Goal: Obtain resource: Download file/media

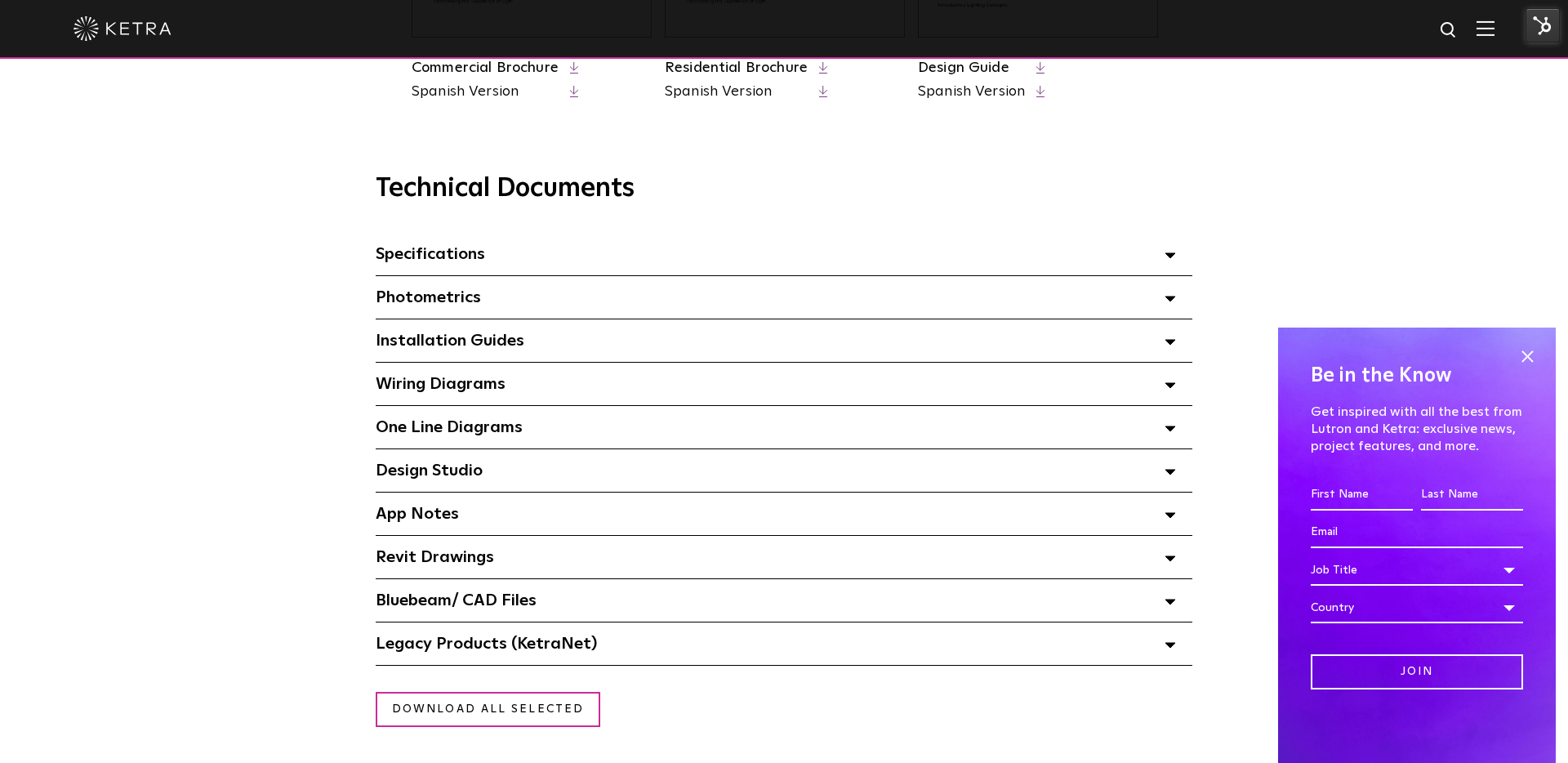
scroll to position [1051, 0]
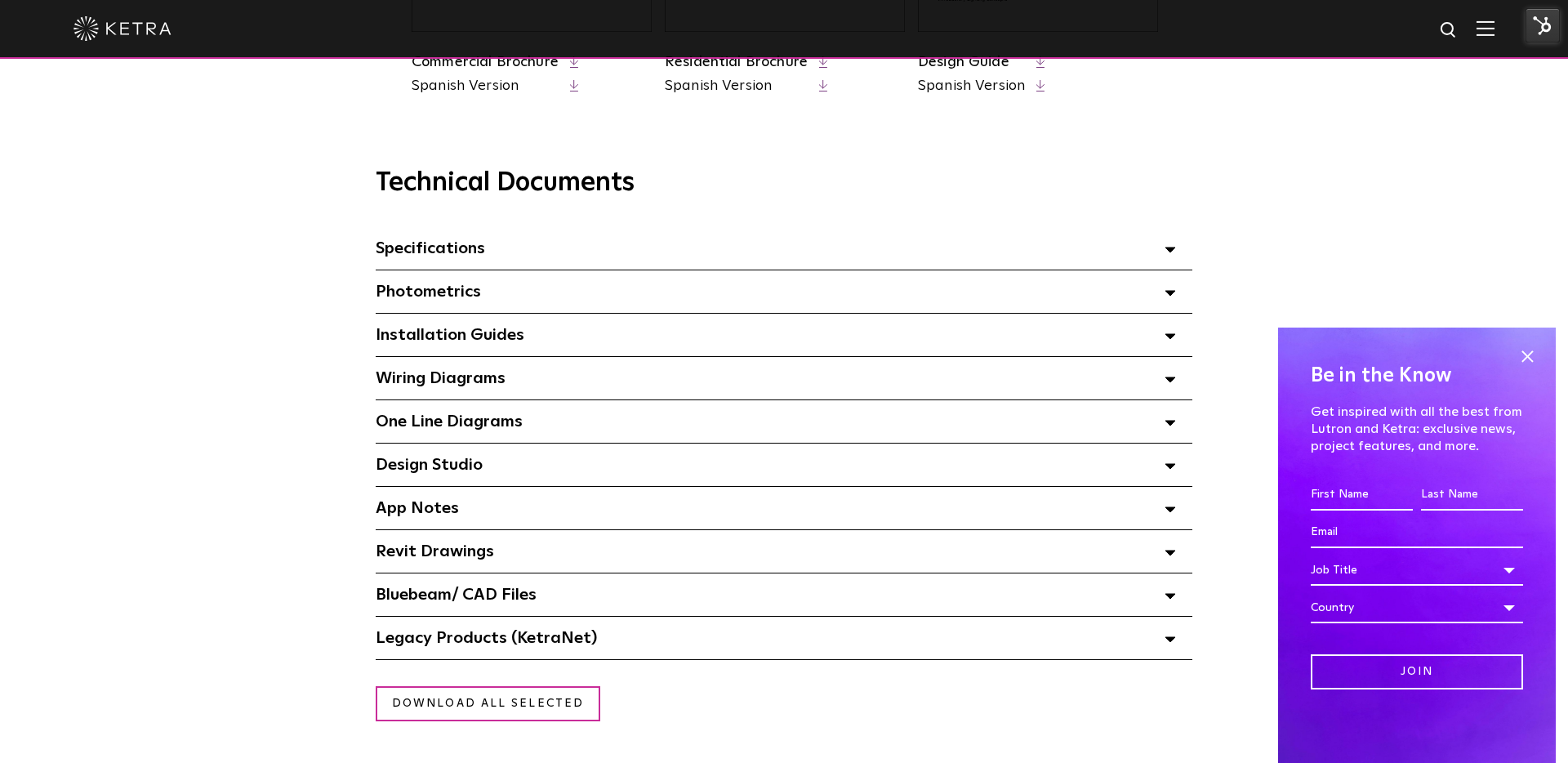
click at [532, 252] on div "Specifications Select checkboxes to use the bulk download option below" at bounding box center [784, 247] width 817 height 42
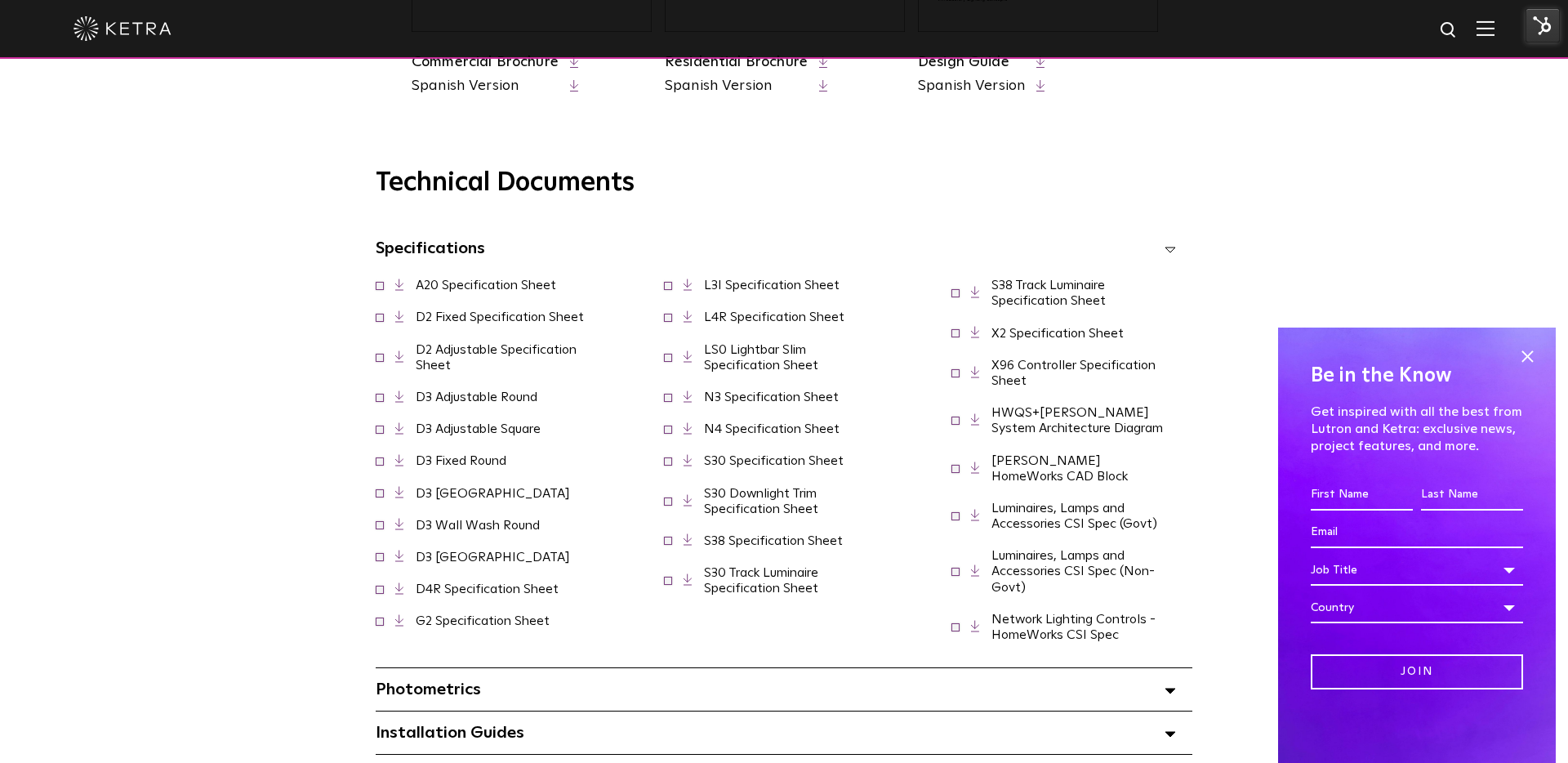
click at [768, 403] on link "N3 Specification Sheet" at bounding box center [771, 397] width 135 height 13
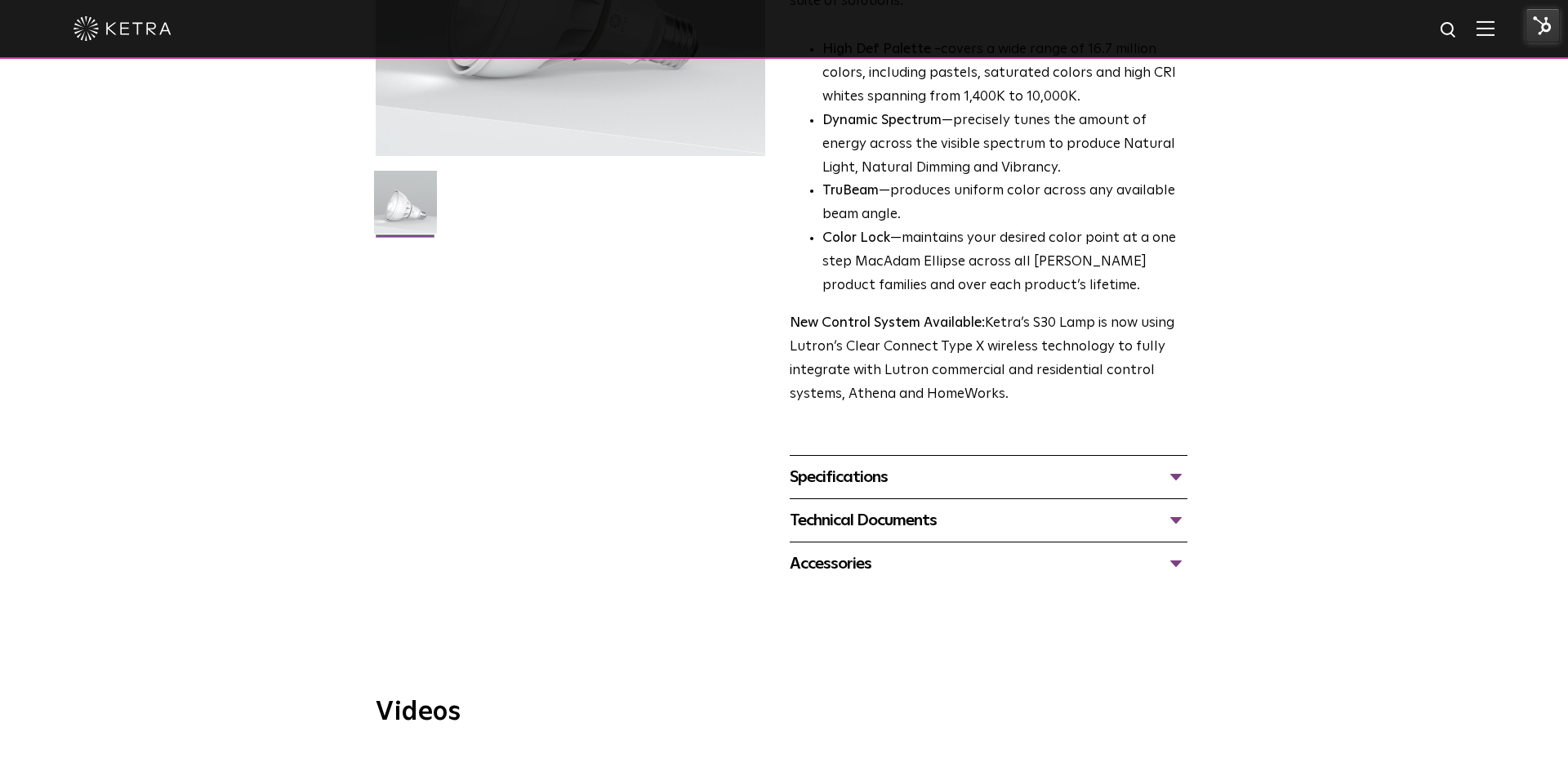
scroll to position [395, 0]
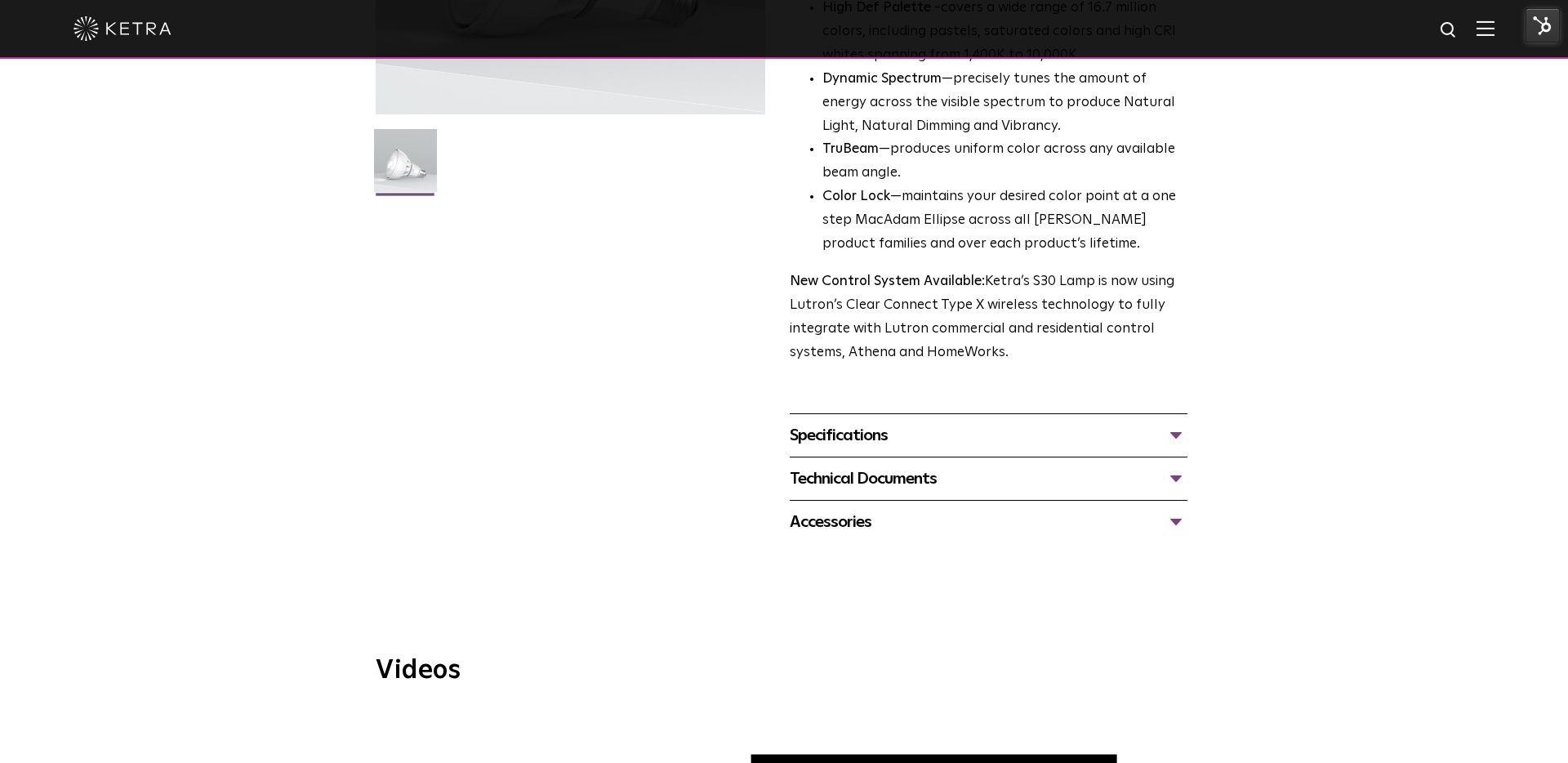
click at [931, 440] on div "Specifications" at bounding box center [988, 435] width 398 height 26
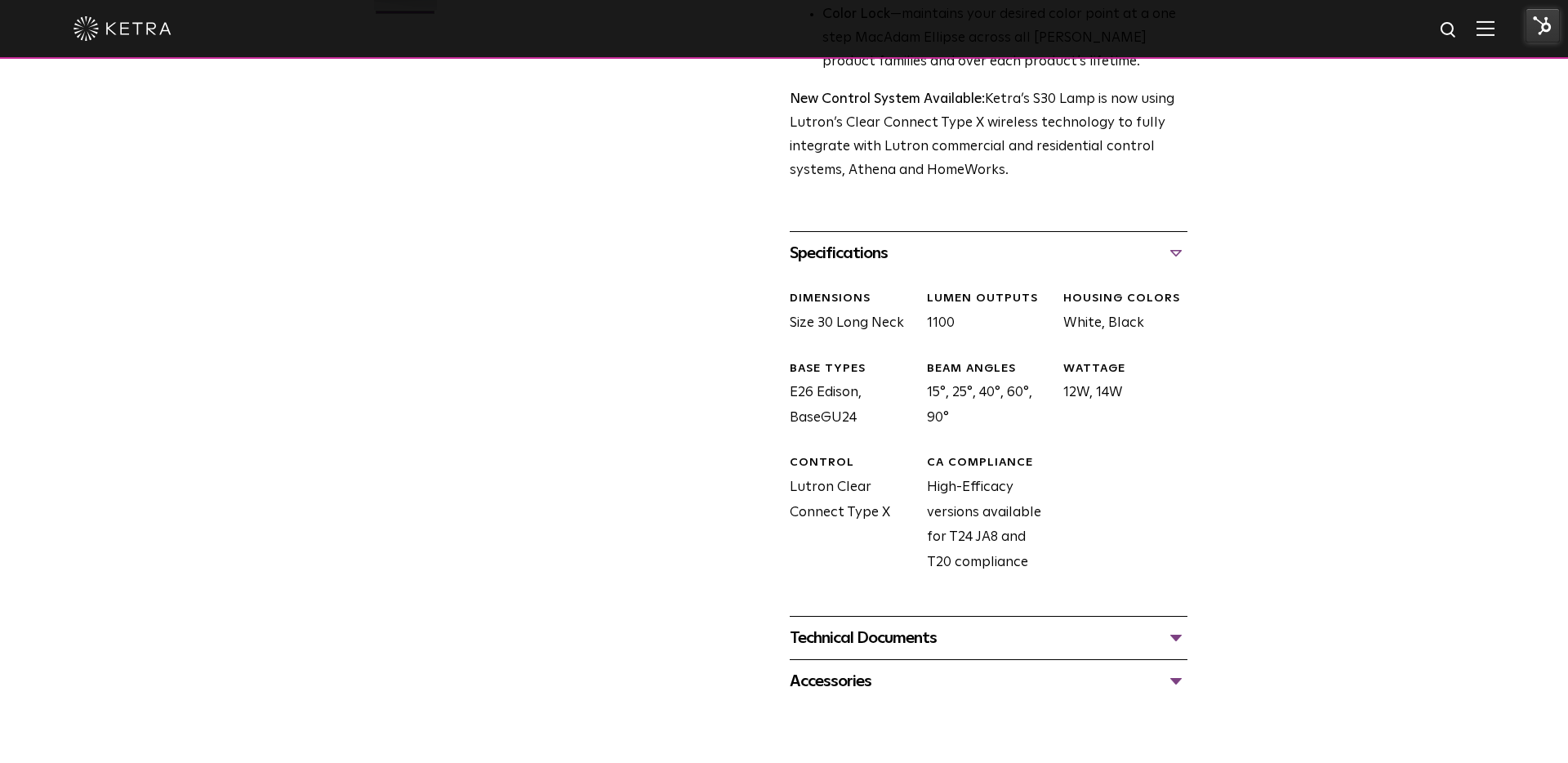
scroll to position [585, 0]
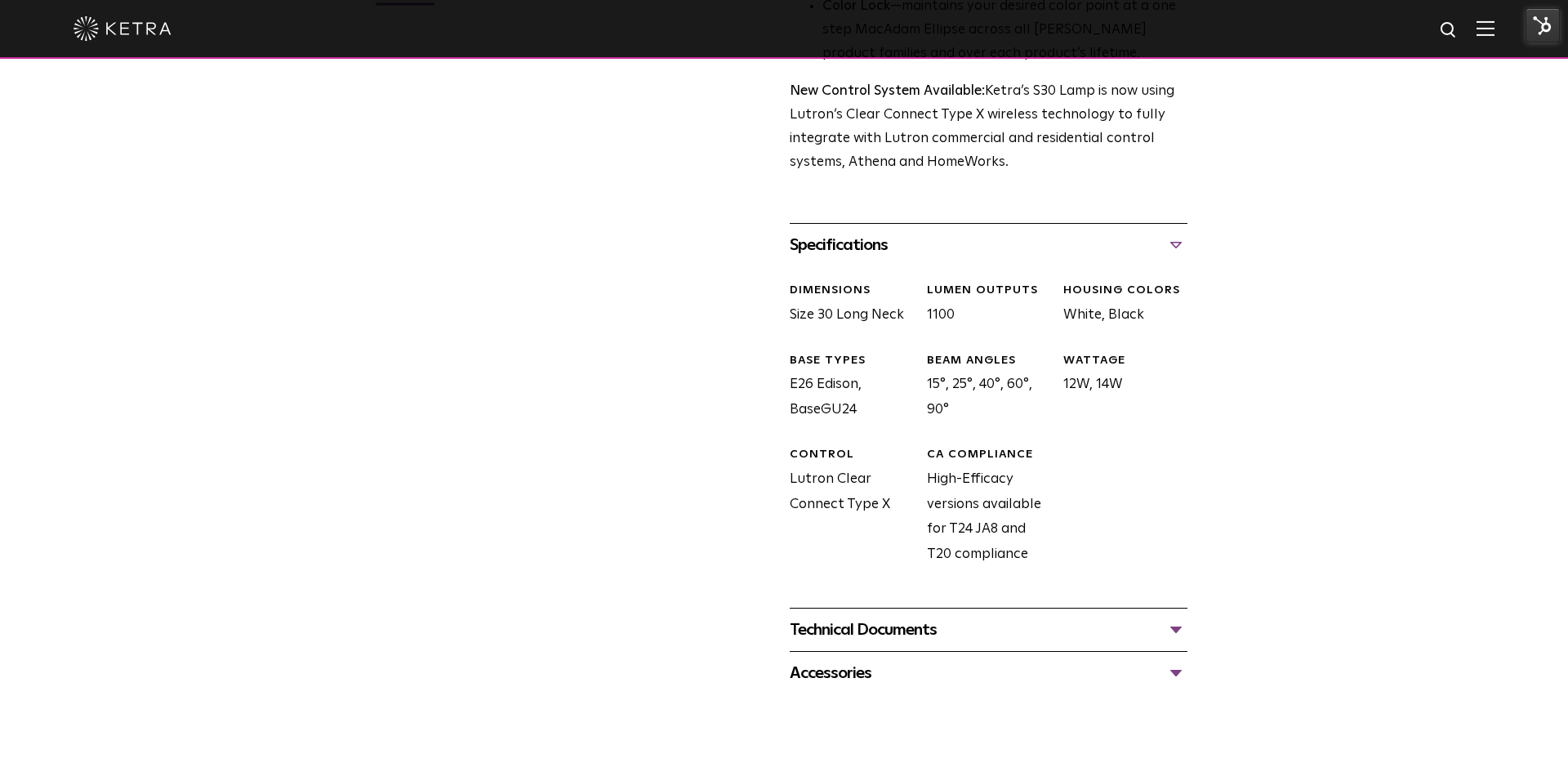
click at [961, 626] on div "Technical Documents" at bounding box center [988, 630] width 398 height 26
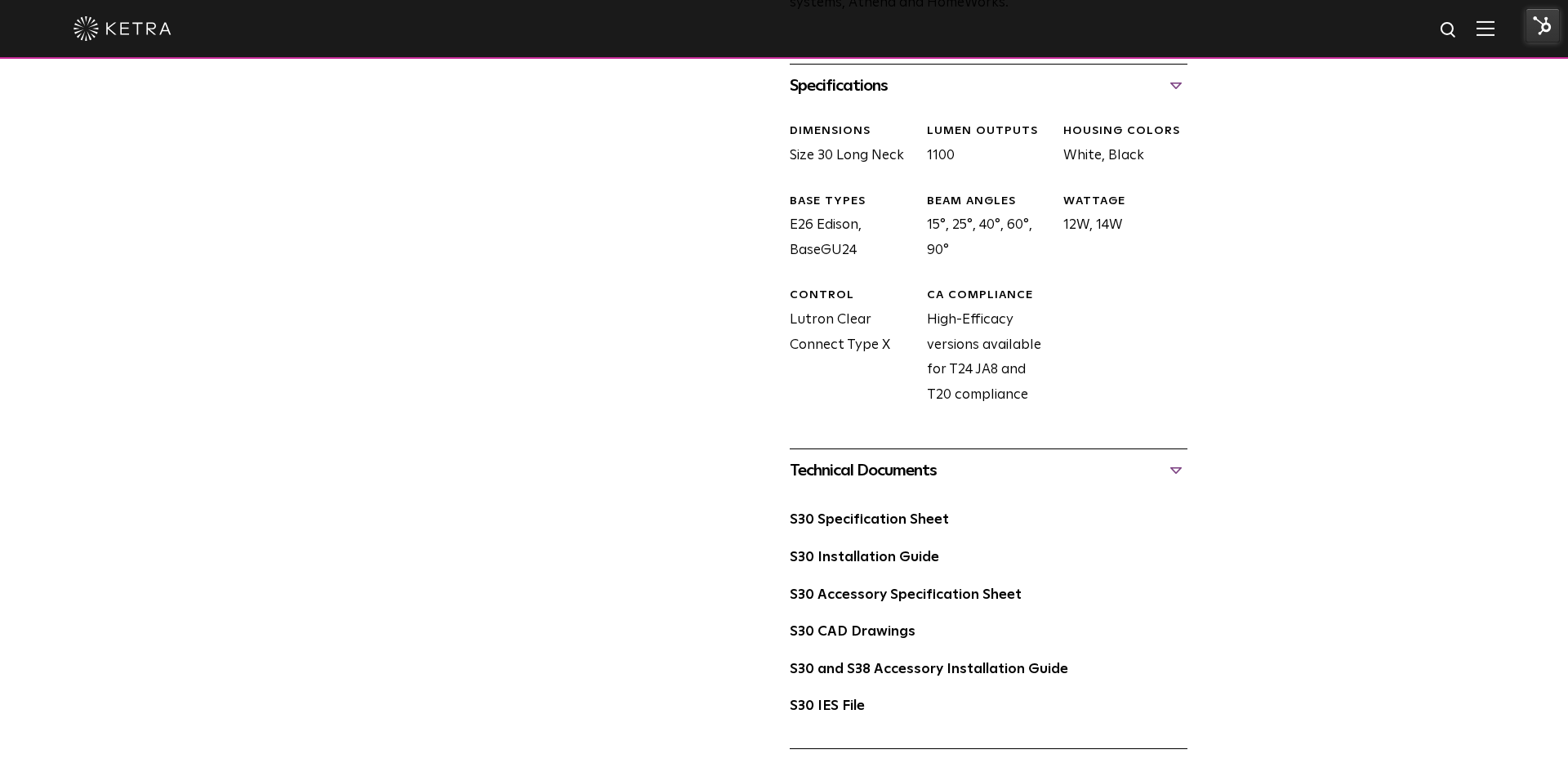
scroll to position [751, 0]
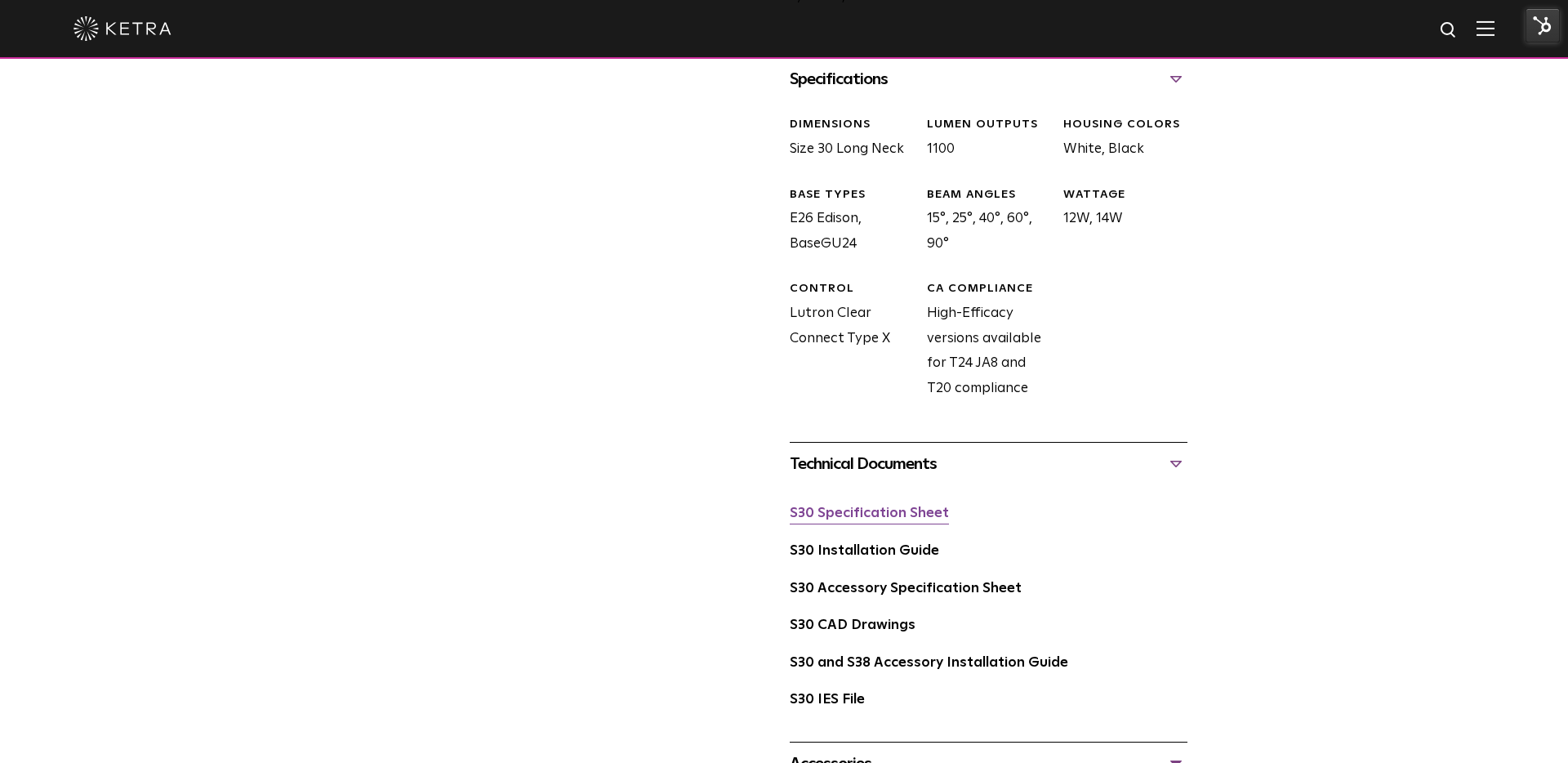
click at [878, 517] on link "S30 Specification Sheet" at bounding box center [869, 513] width 160 height 14
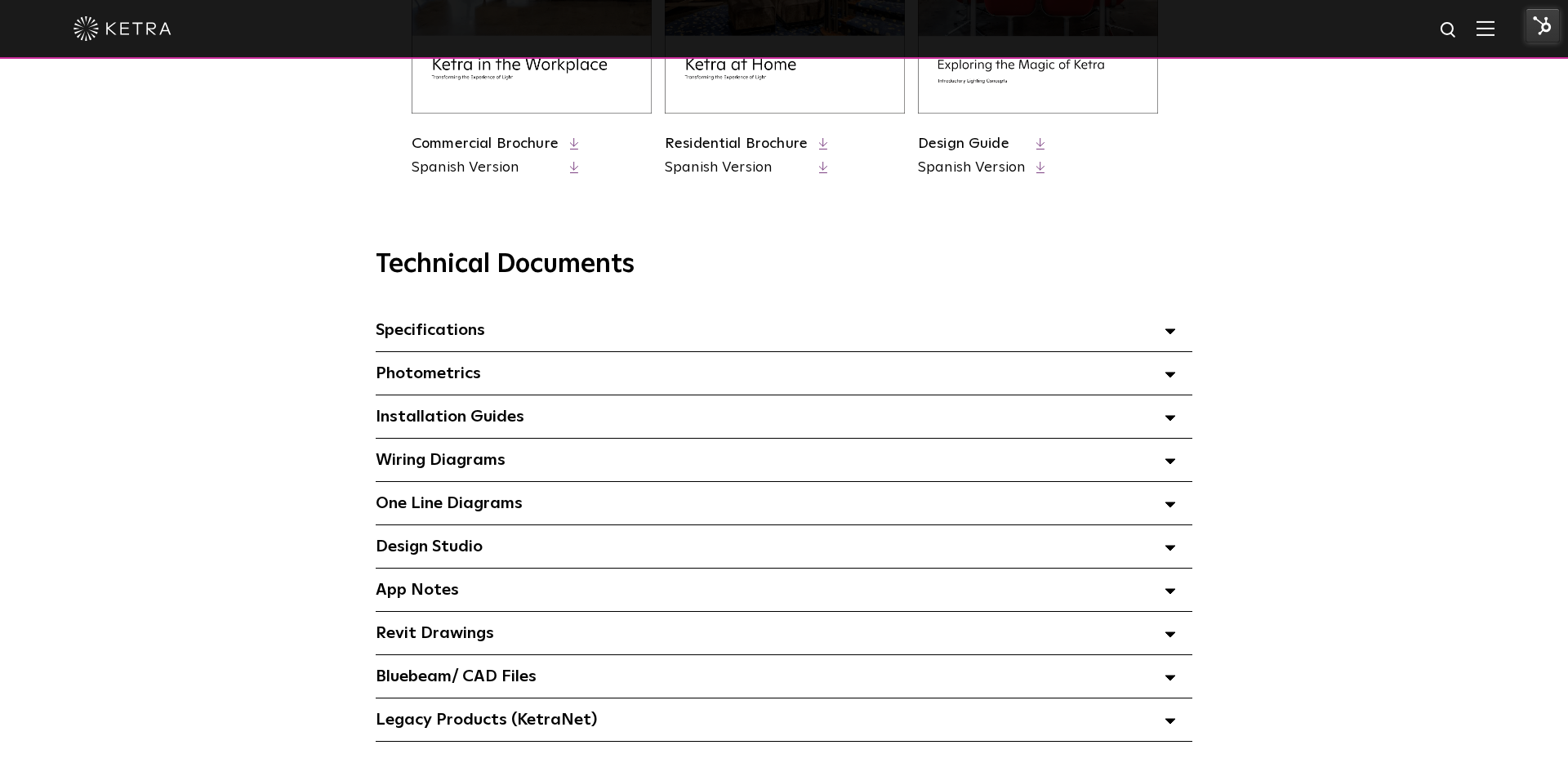
scroll to position [973, 0]
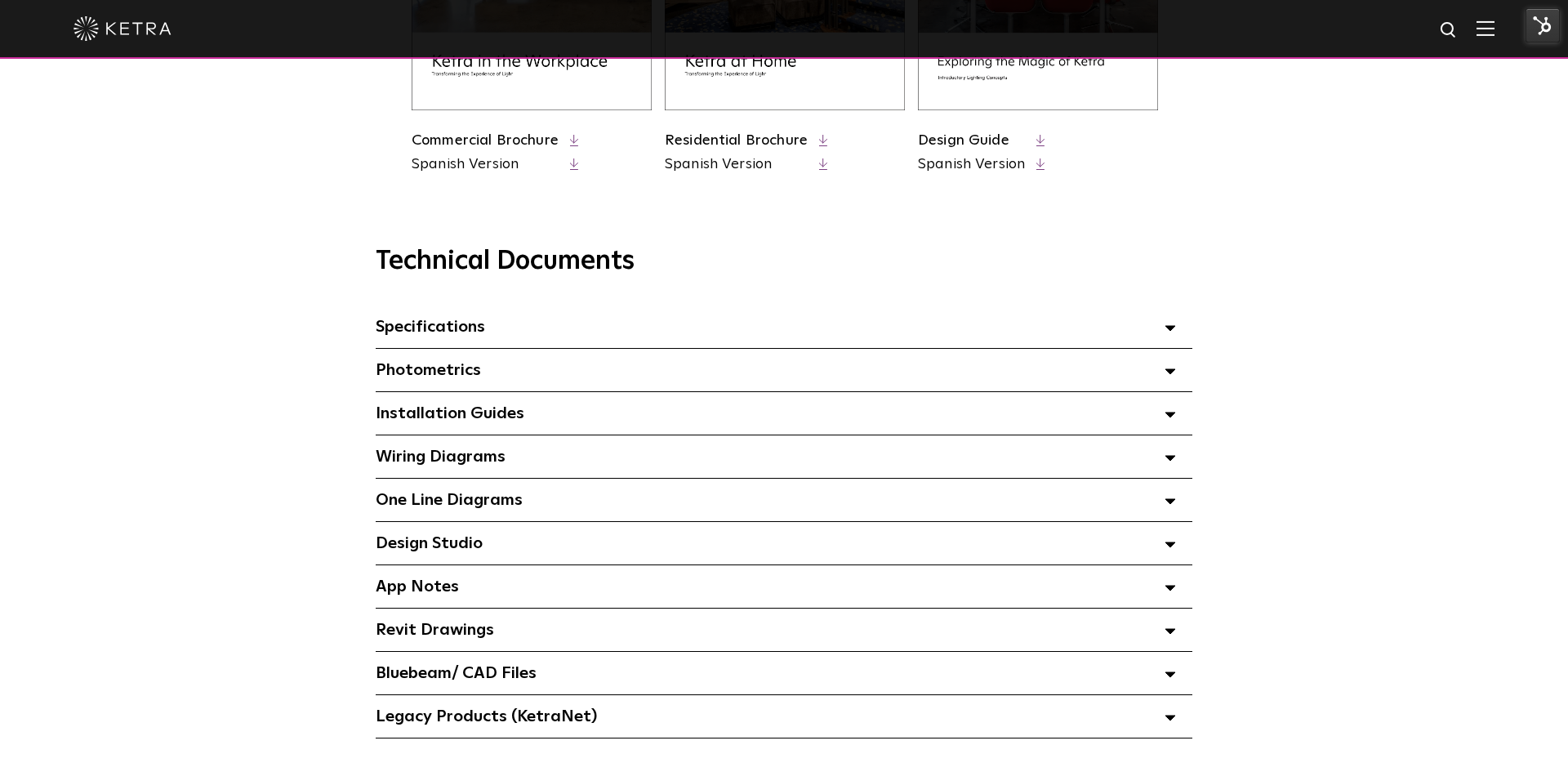
click at [575, 338] on div "Specifications Select checkboxes to use the bulk download option below" at bounding box center [784, 326] width 817 height 42
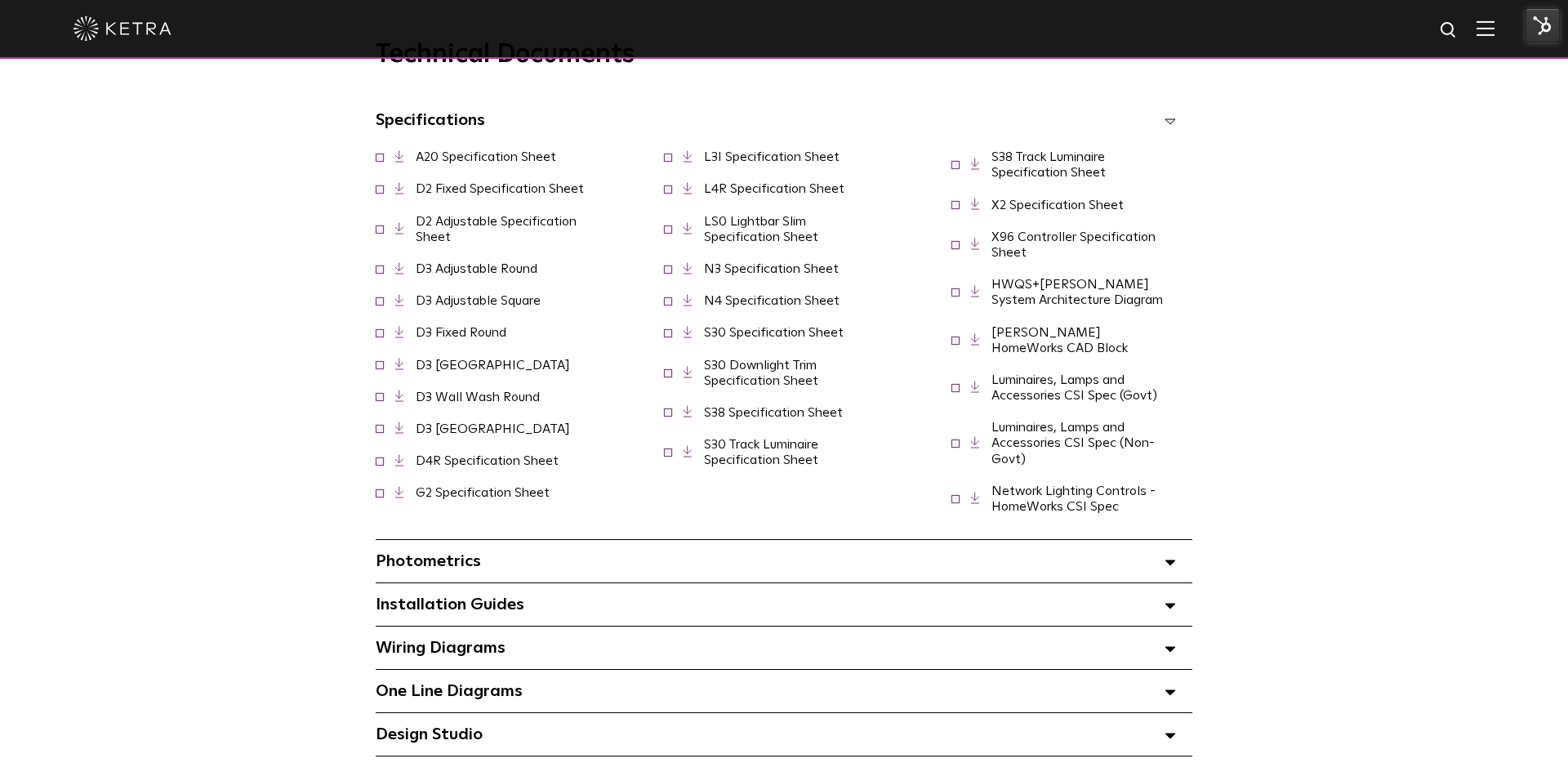
scroll to position [1177, 0]
click at [765, 278] on link "N3 Specification Sheet" at bounding box center [771, 271] width 135 height 13
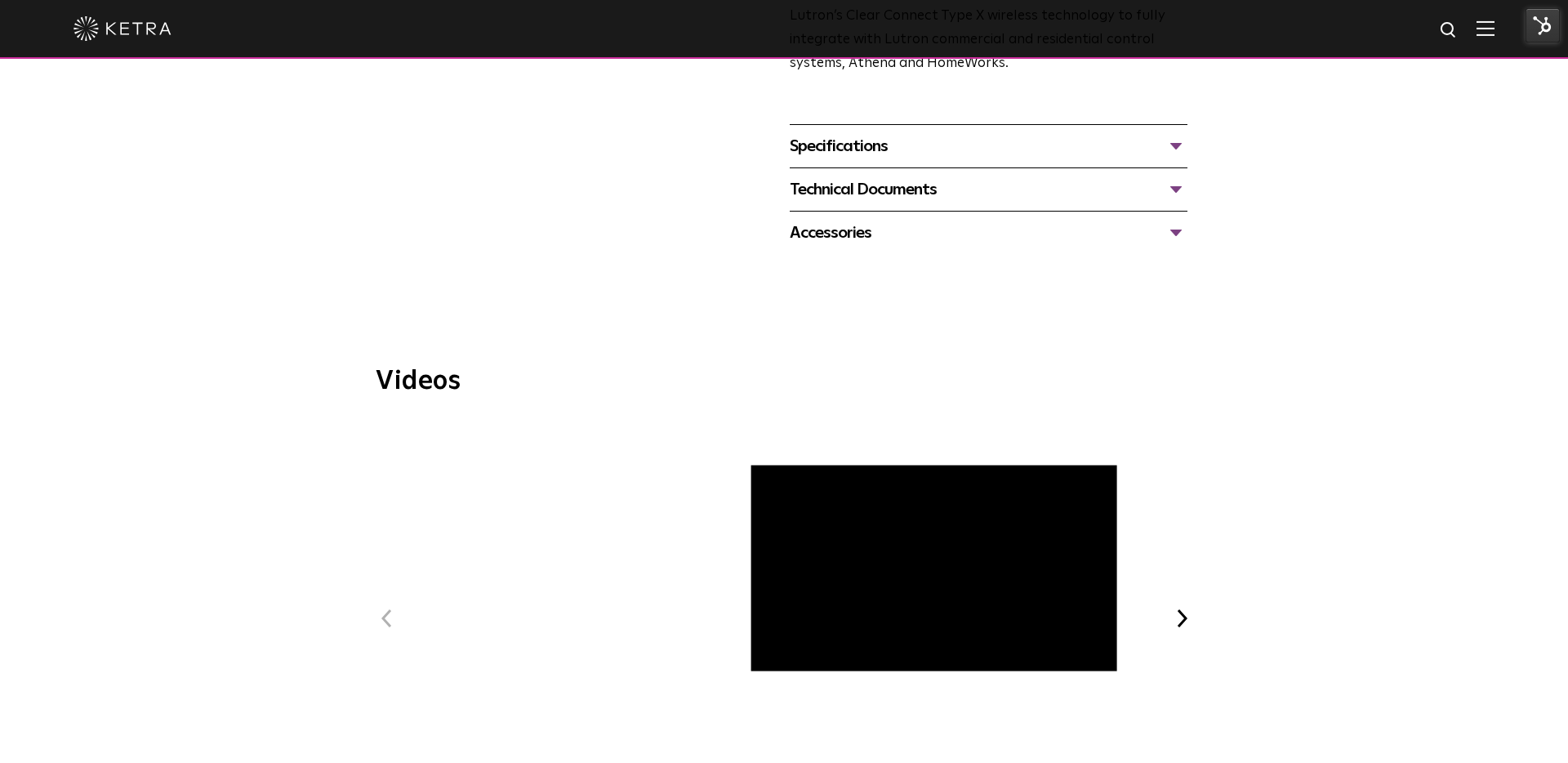
scroll to position [725, 0]
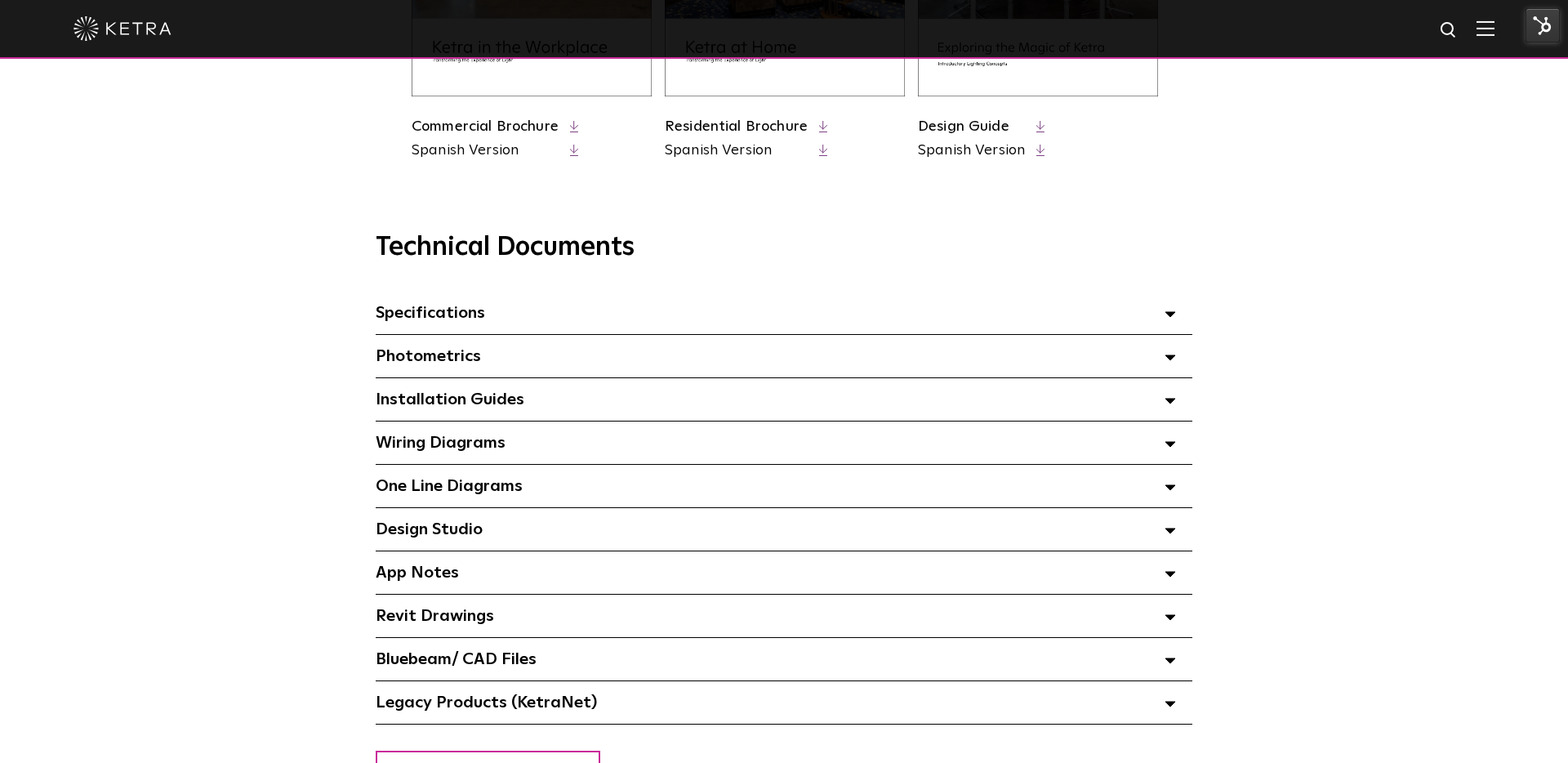
scroll to position [984, 0]
click at [675, 312] on div "Specifications Select checkboxes to use the bulk download option below" at bounding box center [784, 314] width 817 height 42
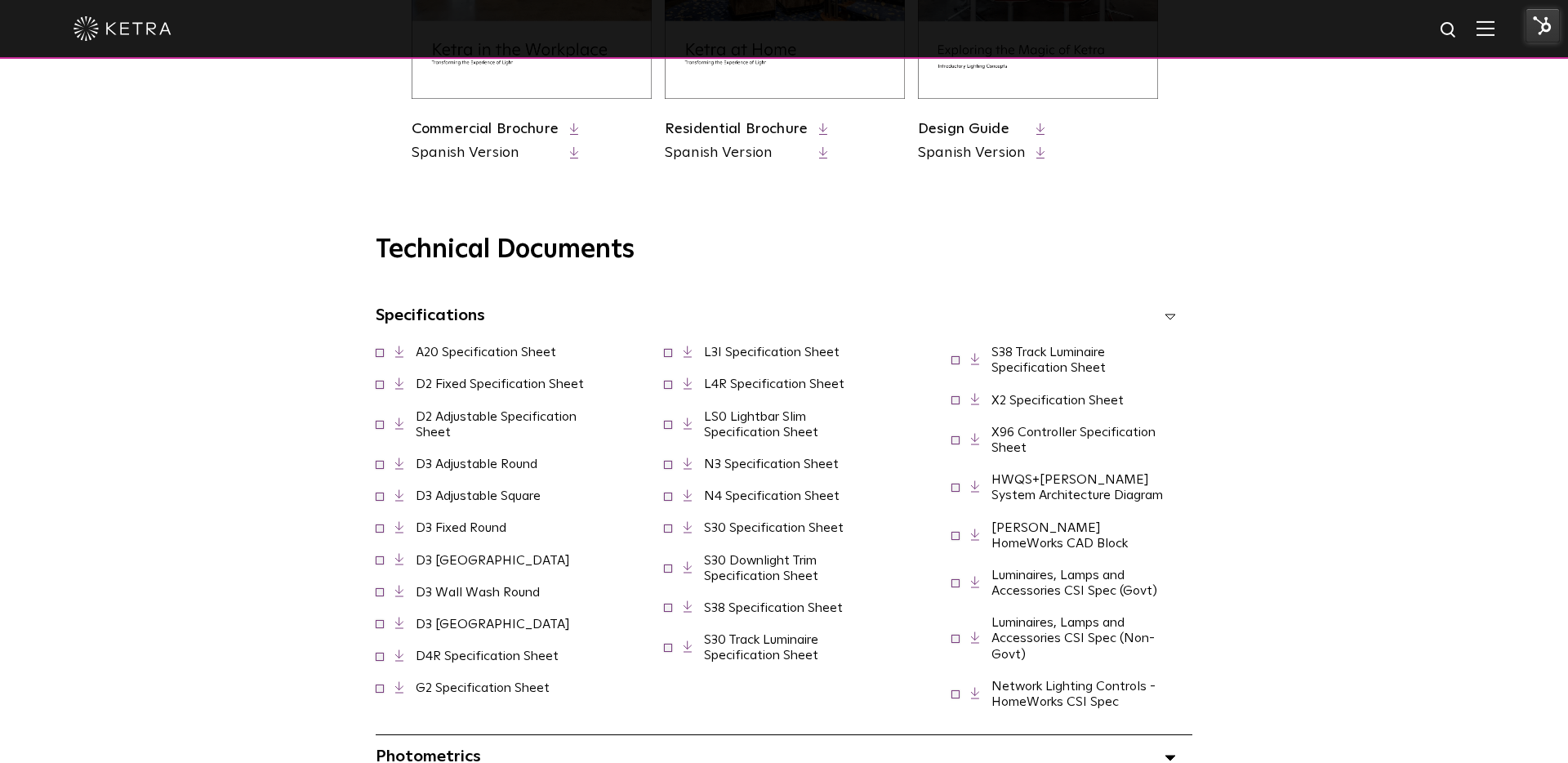
click at [776, 534] on link "S30 Specification Sheet" at bounding box center [774, 528] width 140 height 13
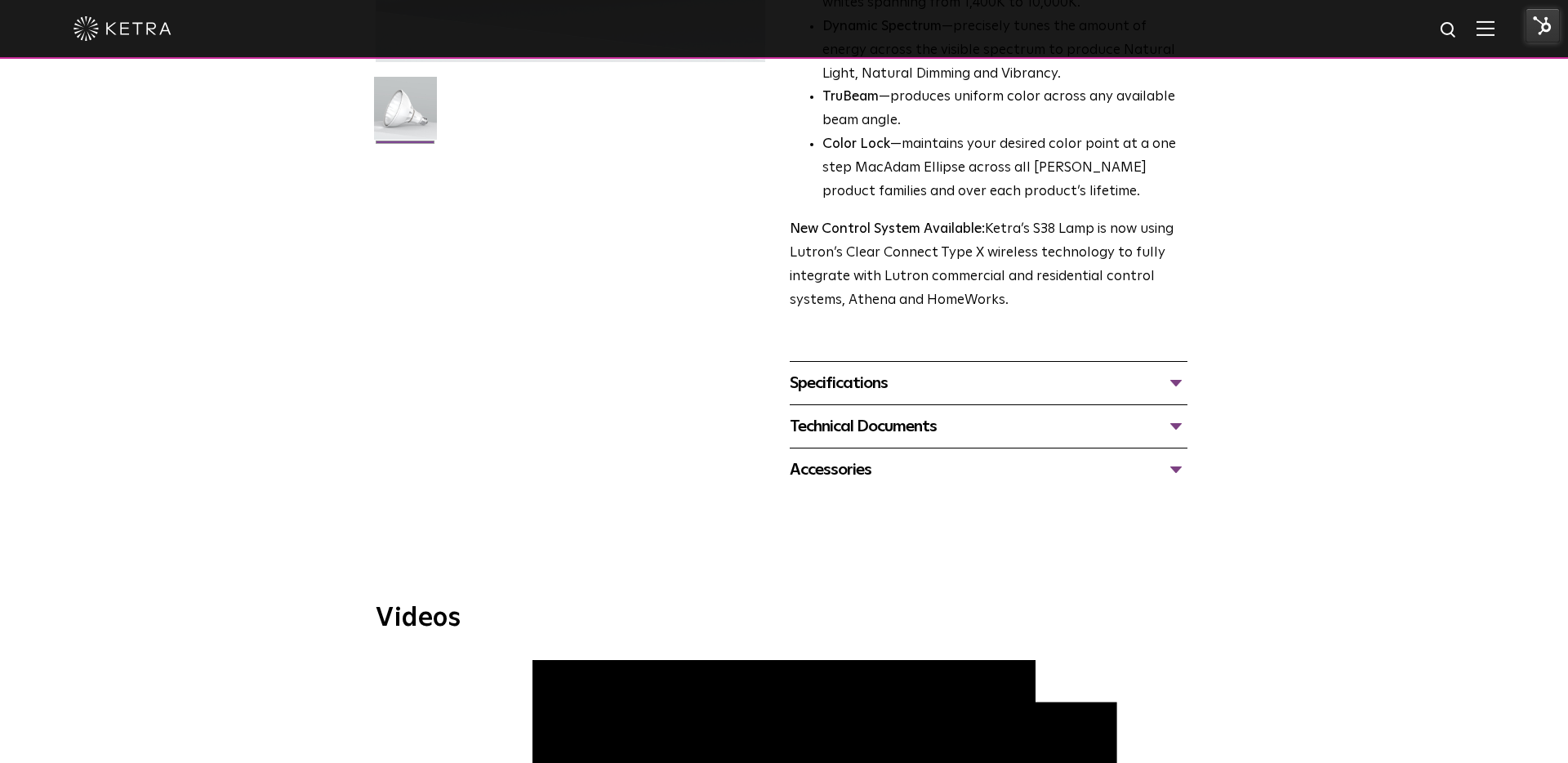
scroll to position [444, 0]
click at [916, 390] on div "Specifications" at bounding box center [988, 385] width 398 height 26
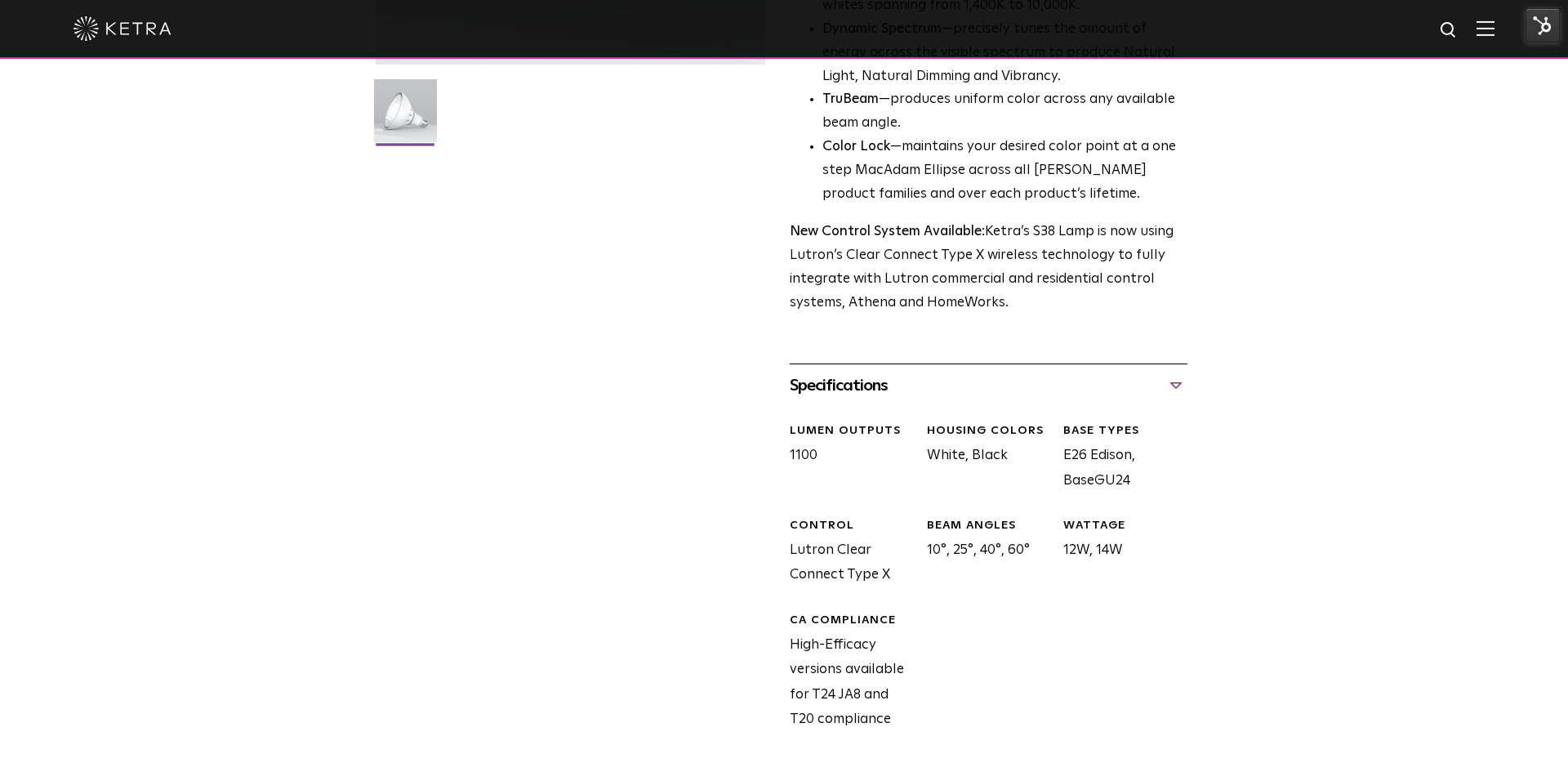
click at [916, 390] on div "Specifications" at bounding box center [988, 385] width 398 height 26
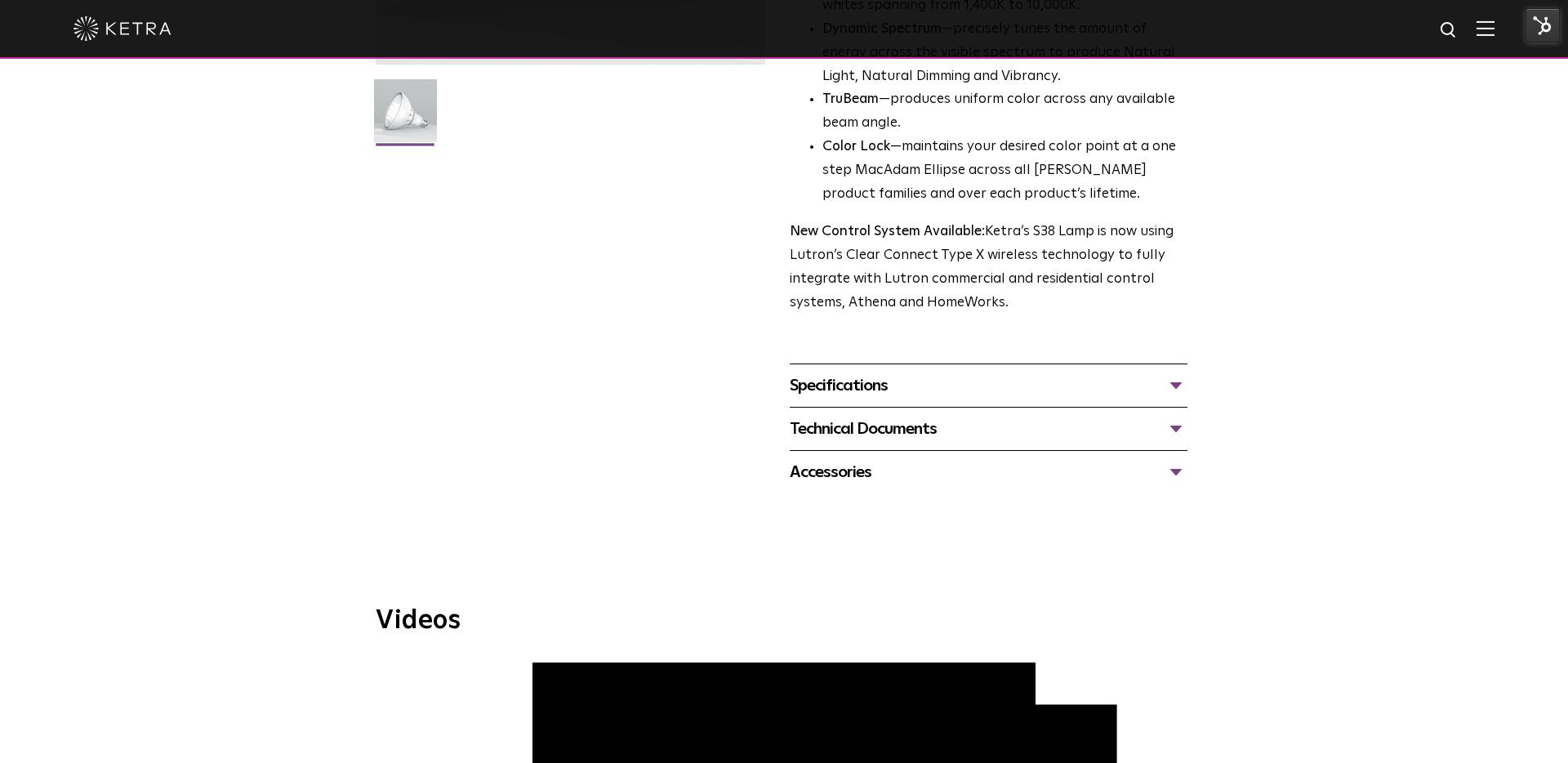
click at [1080, 388] on div "Specifications" at bounding box center [988, 385] width 398 height 26
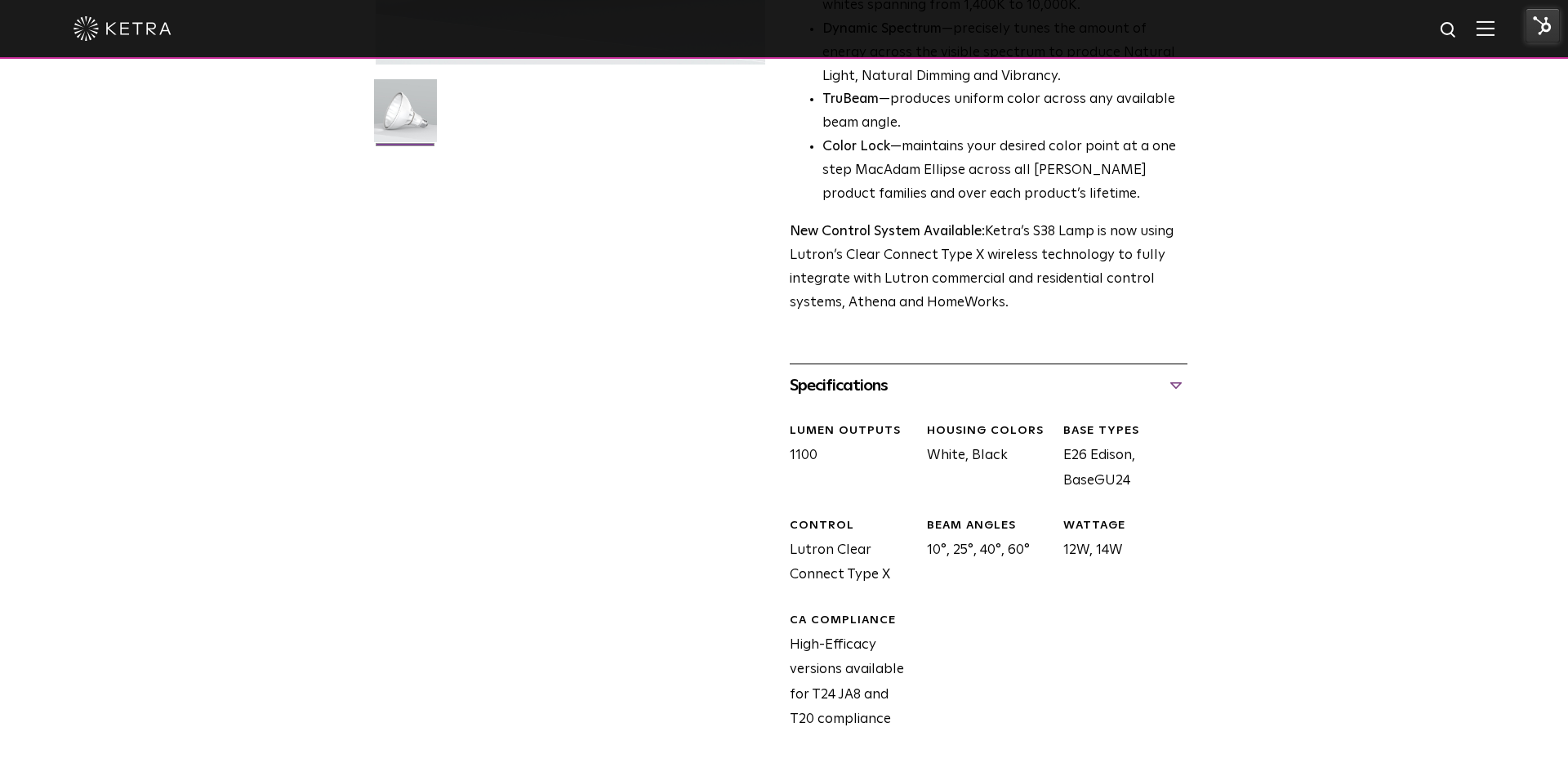
click at [1080, 388] on div "Specifications" at bounding box center [988, 385] width 398 height 26
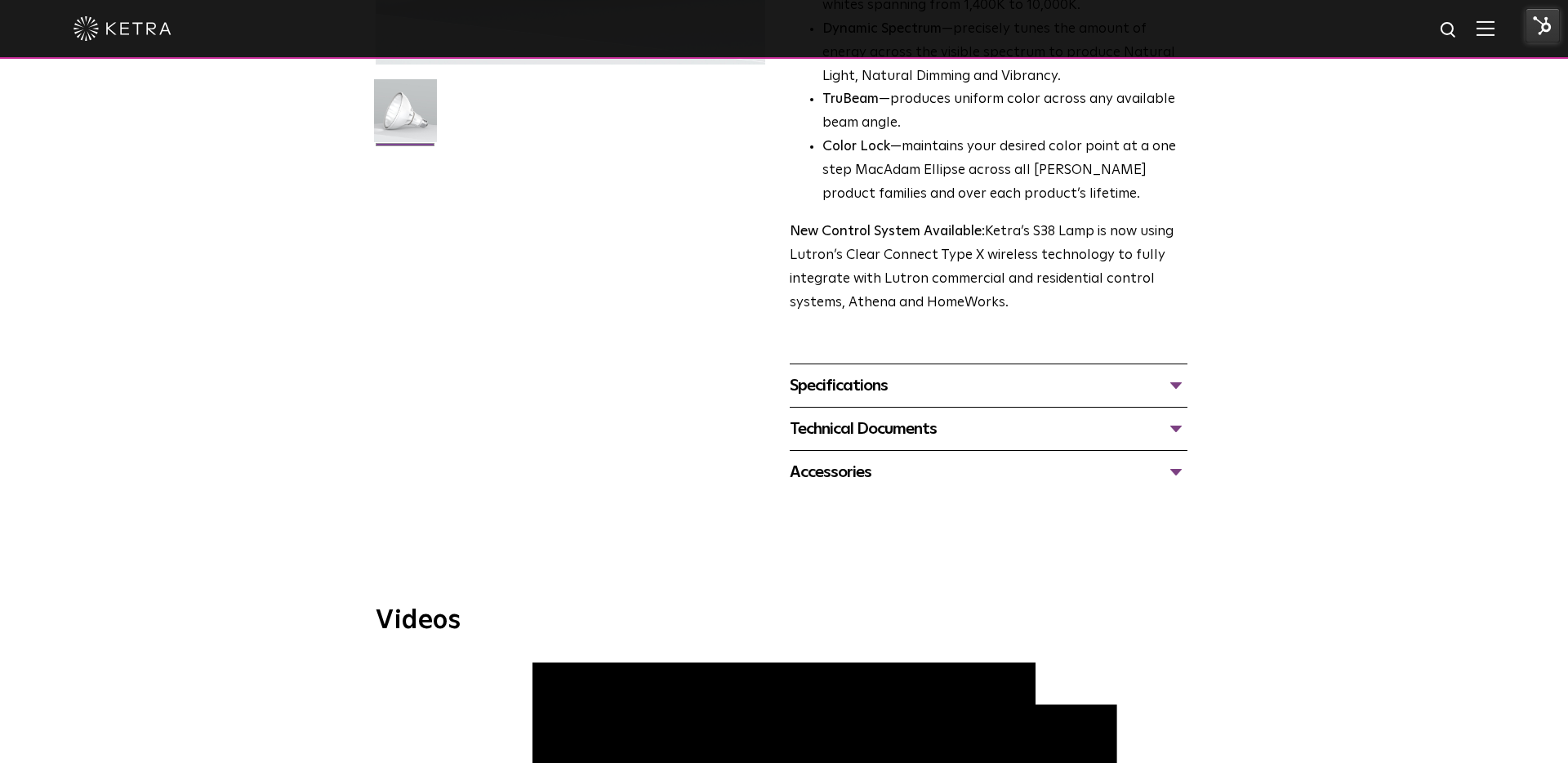
click at [1056, 420] on div "Technical Documents" at bounding box center [988, 429] width 398 height 26
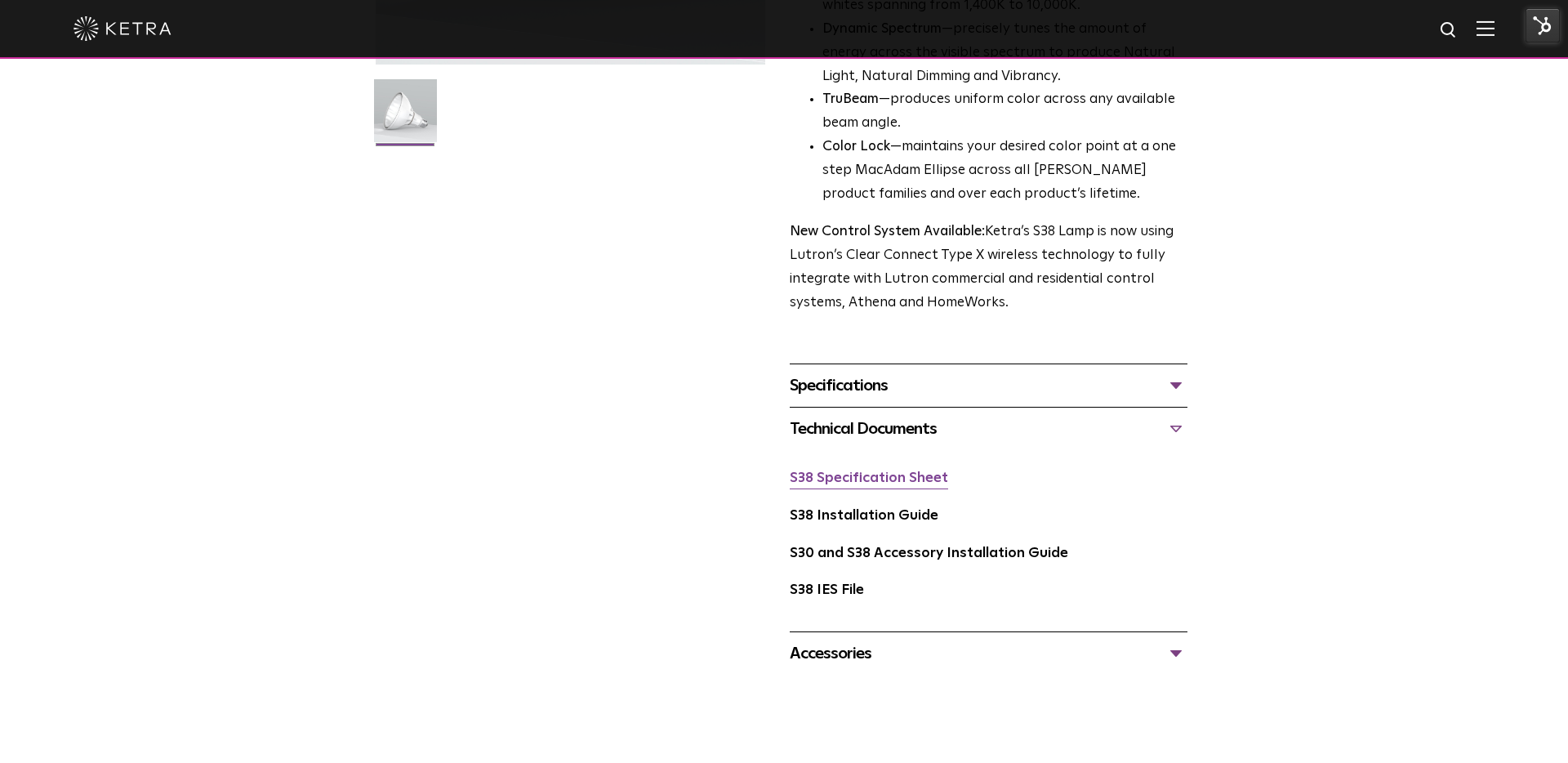
click at [861, 477] on link "S38 Specification Sheet" at bounding box center [869, 478] width 159 height 14
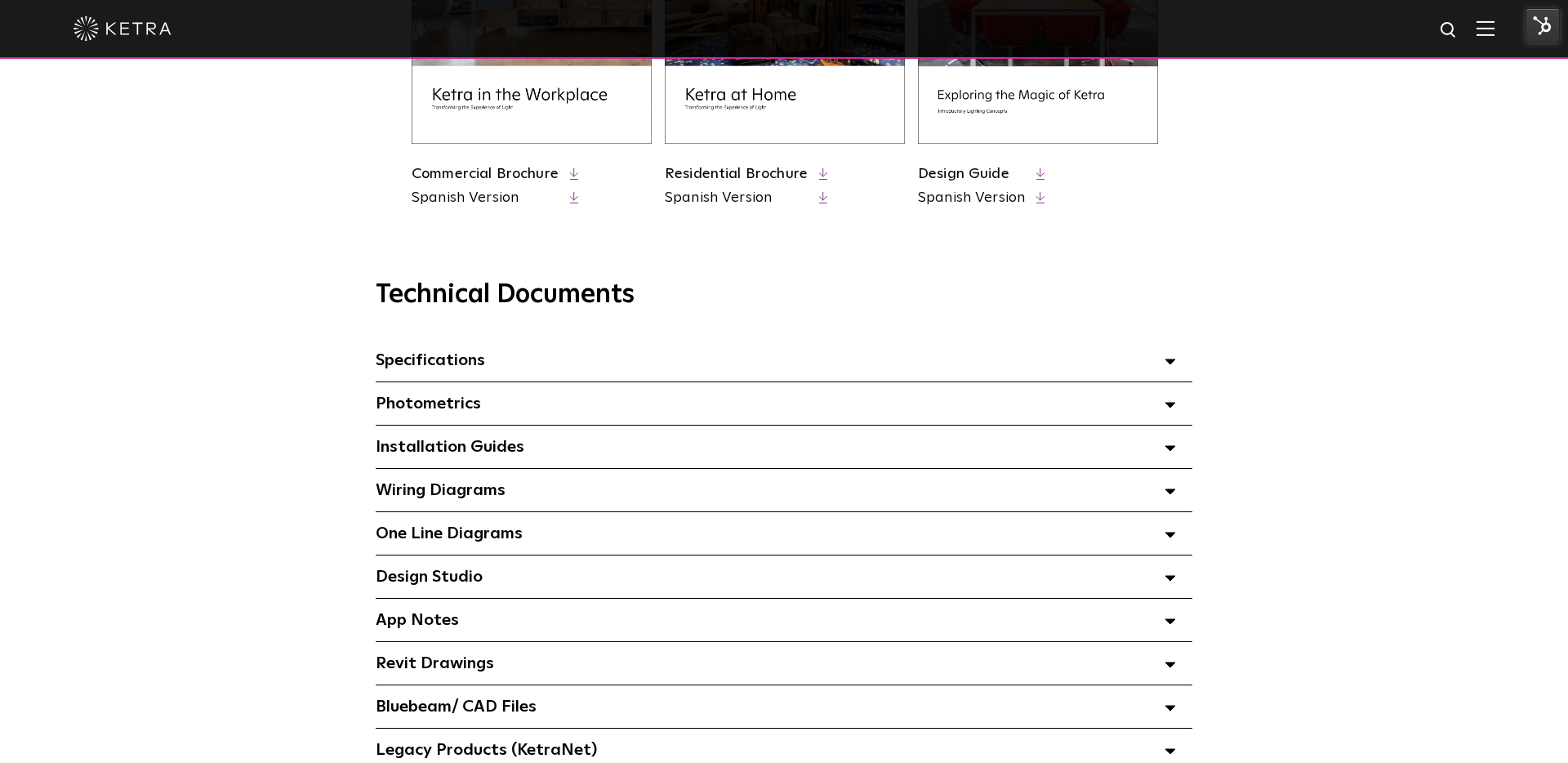
scroll to position [977, 0]
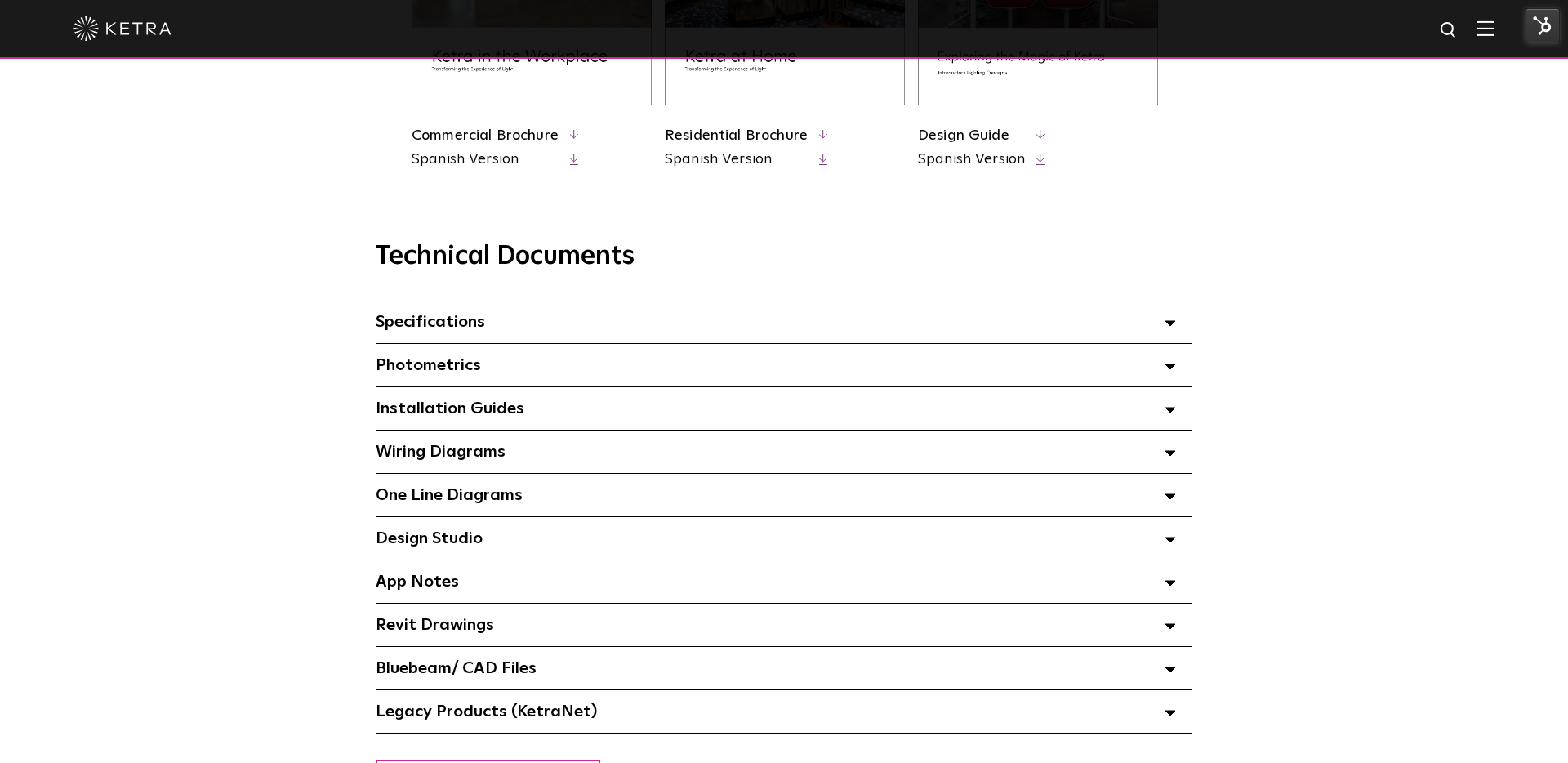
click at [668, 316] on div "Specifications Select checkboxes to use the bulk download option below" at bounding box center [784, 321] width 817 height 42
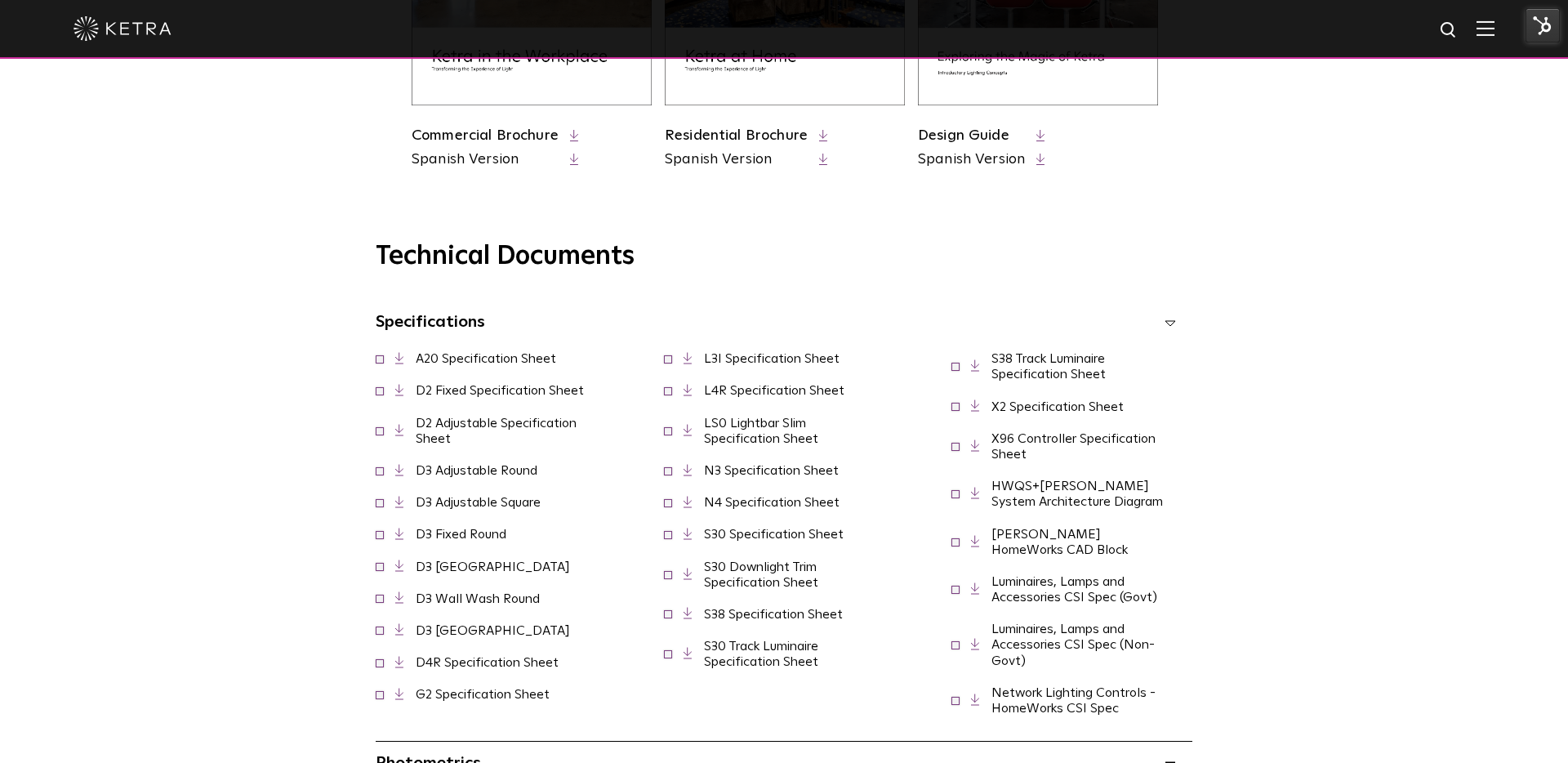
click at [758, 620] on link "S38 Specification Sheet" at bounding box center [773, 614] width 139 height 13
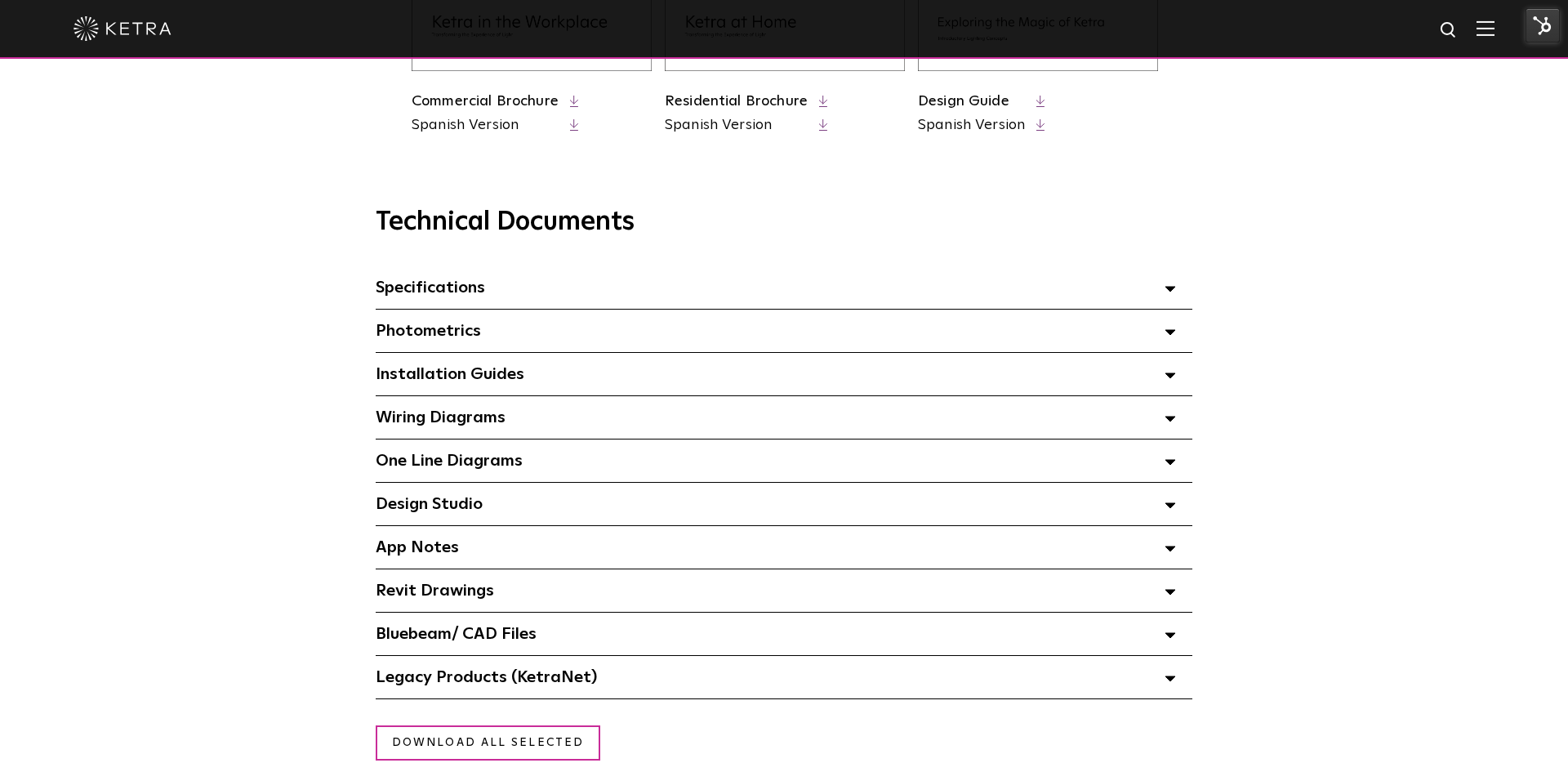
scroll to position [1013, 0]
click at [913, 299] on div "Specifications Select checkboxes to use the bulk download option below" at bounding box center [784, 285] width 817 height 42
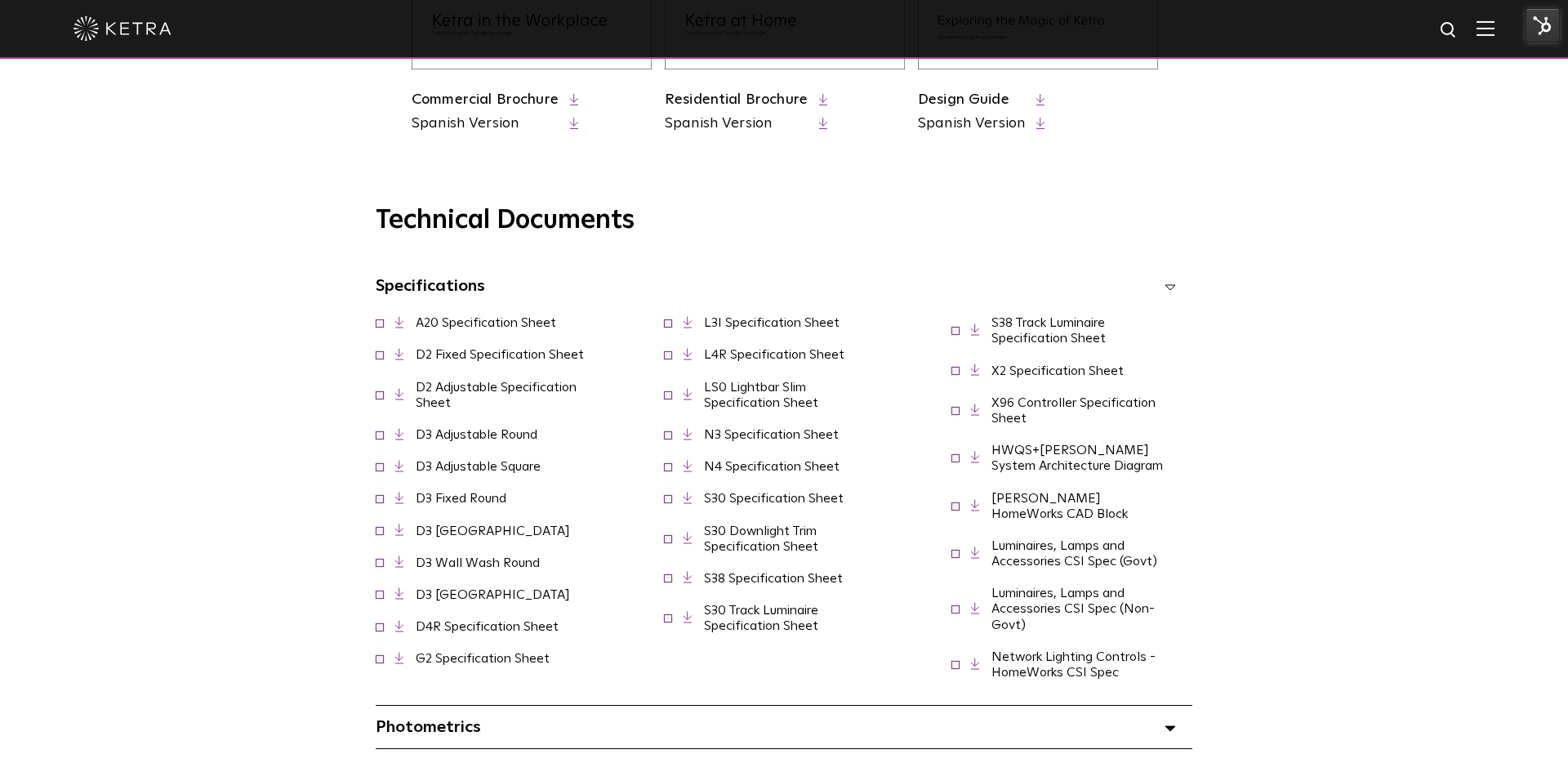
click at [1020, 434] on div "HWQS+[PERSON_NAME] System Architecture Diagram" at bounding box center [1071, 458] width 241 height 47
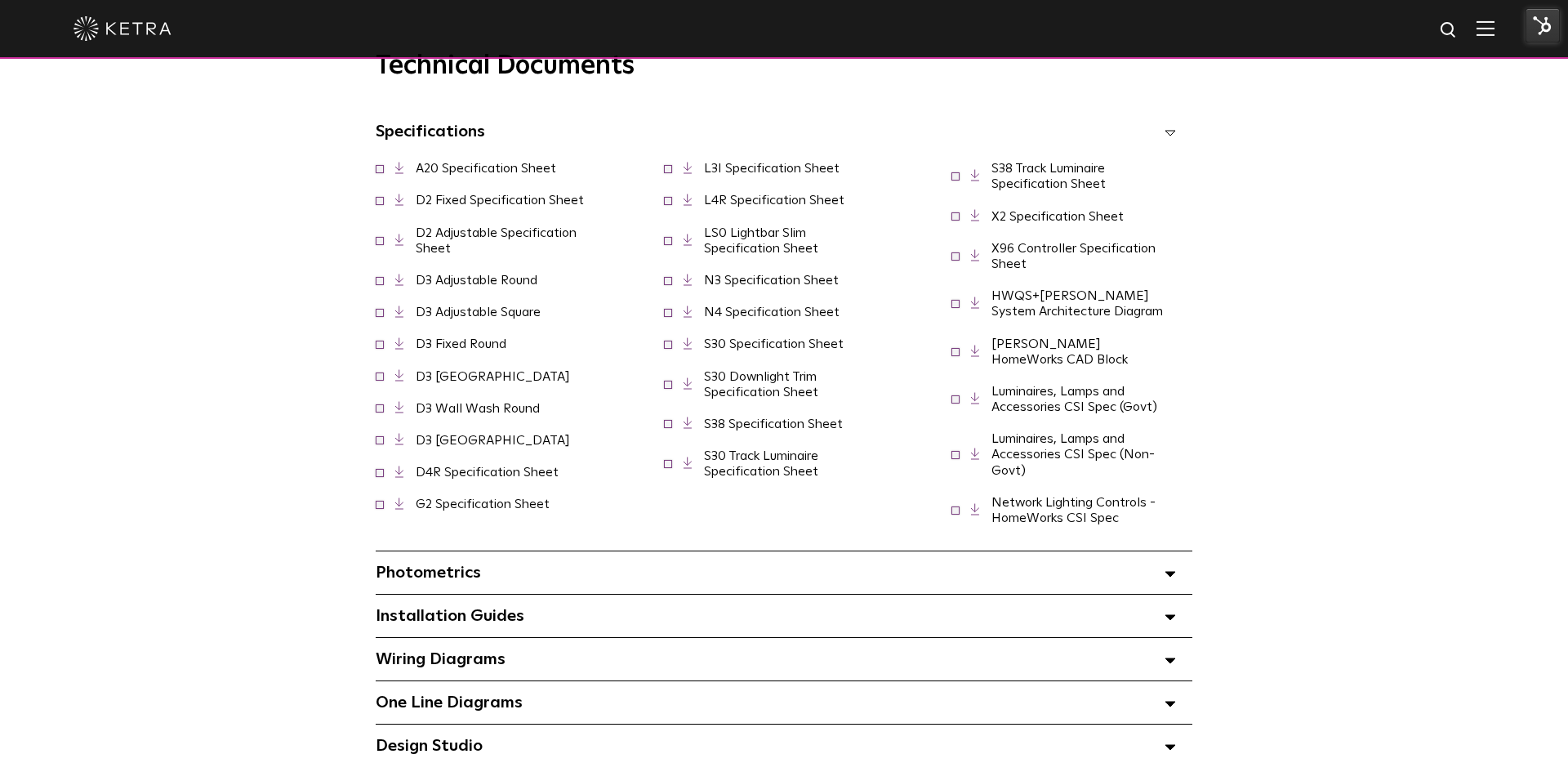
scroll to position [1178, 0]
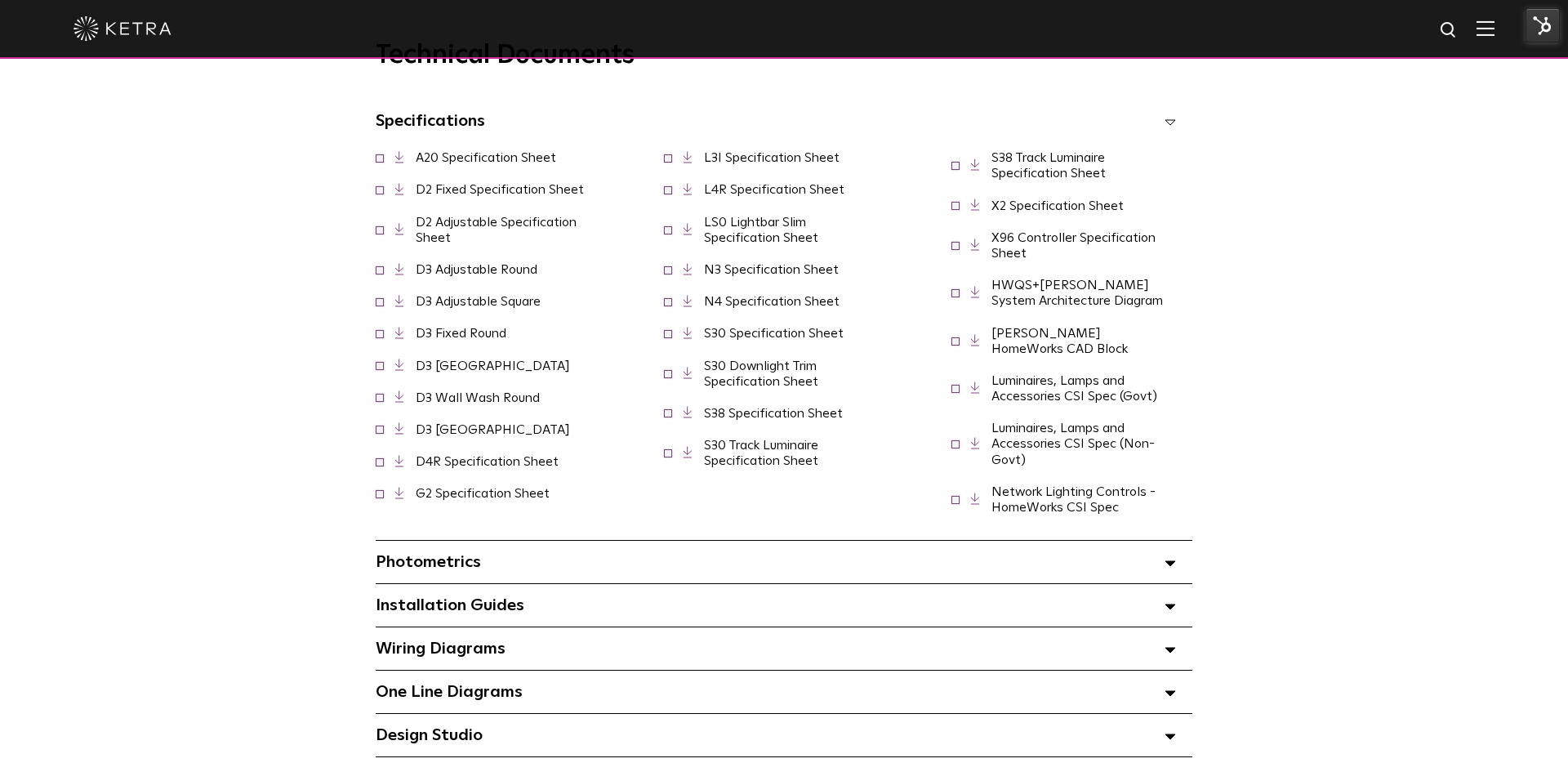
click at [724, 467] on link "S30 Track Luminaire Specification Sheet" at bounding box center [760, 452] width 114 height 28
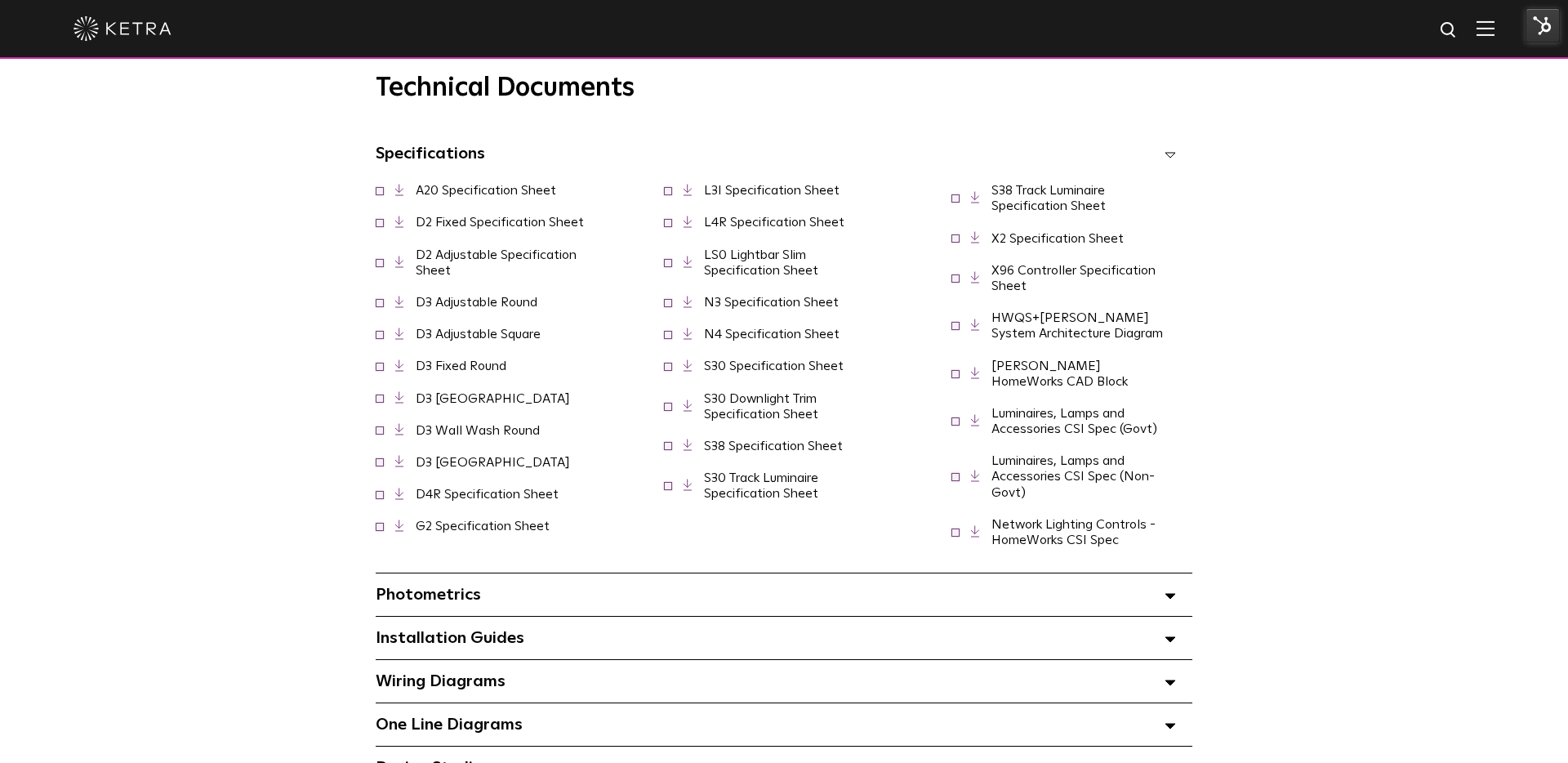
scroll to position [1143, 0]
click at [742, 502] on link "S30 Track Luminaire Specification Sheet" at bounding box center [760, 487] width 114 height 28
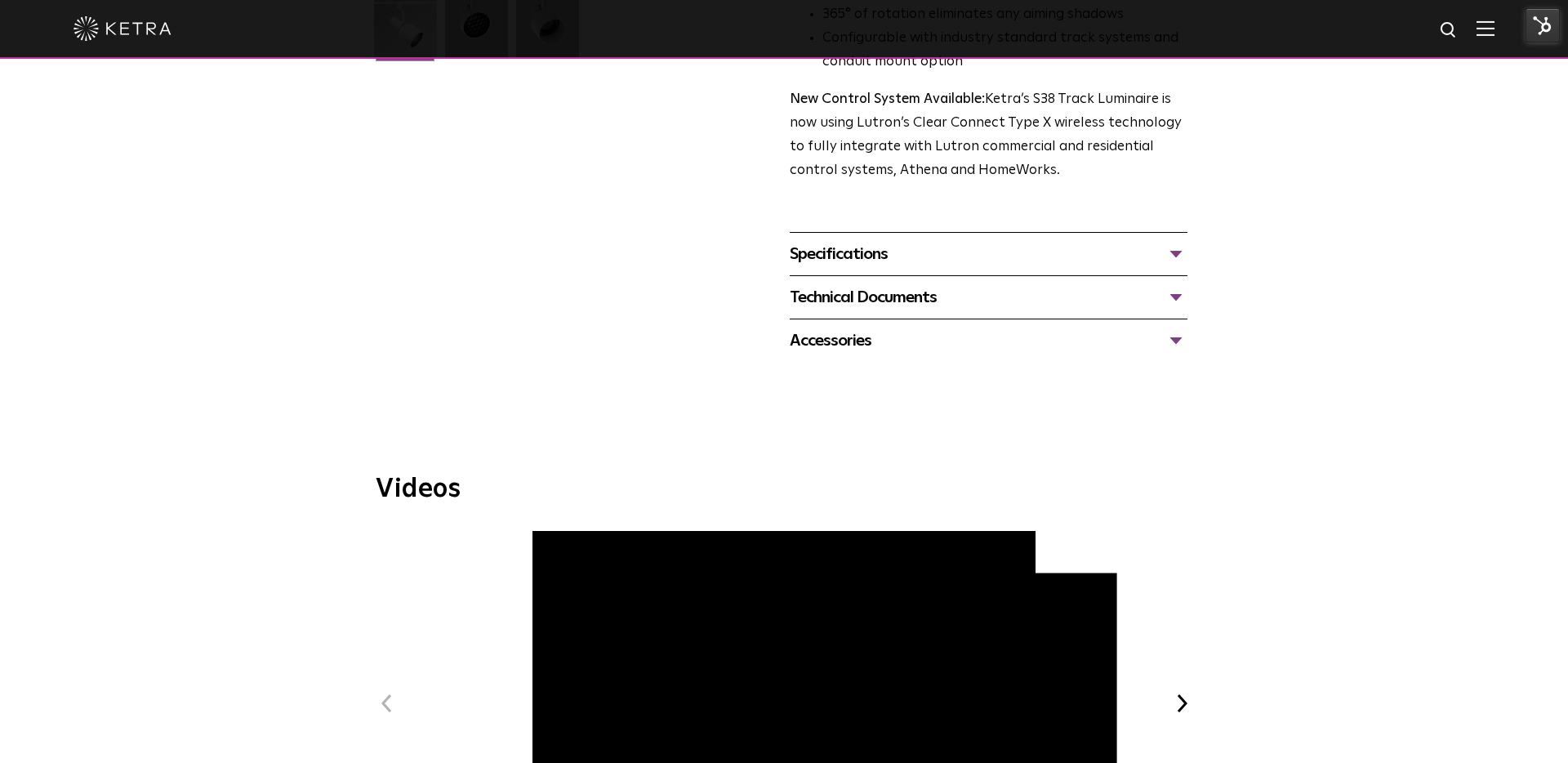
scroll to position [526, 0]
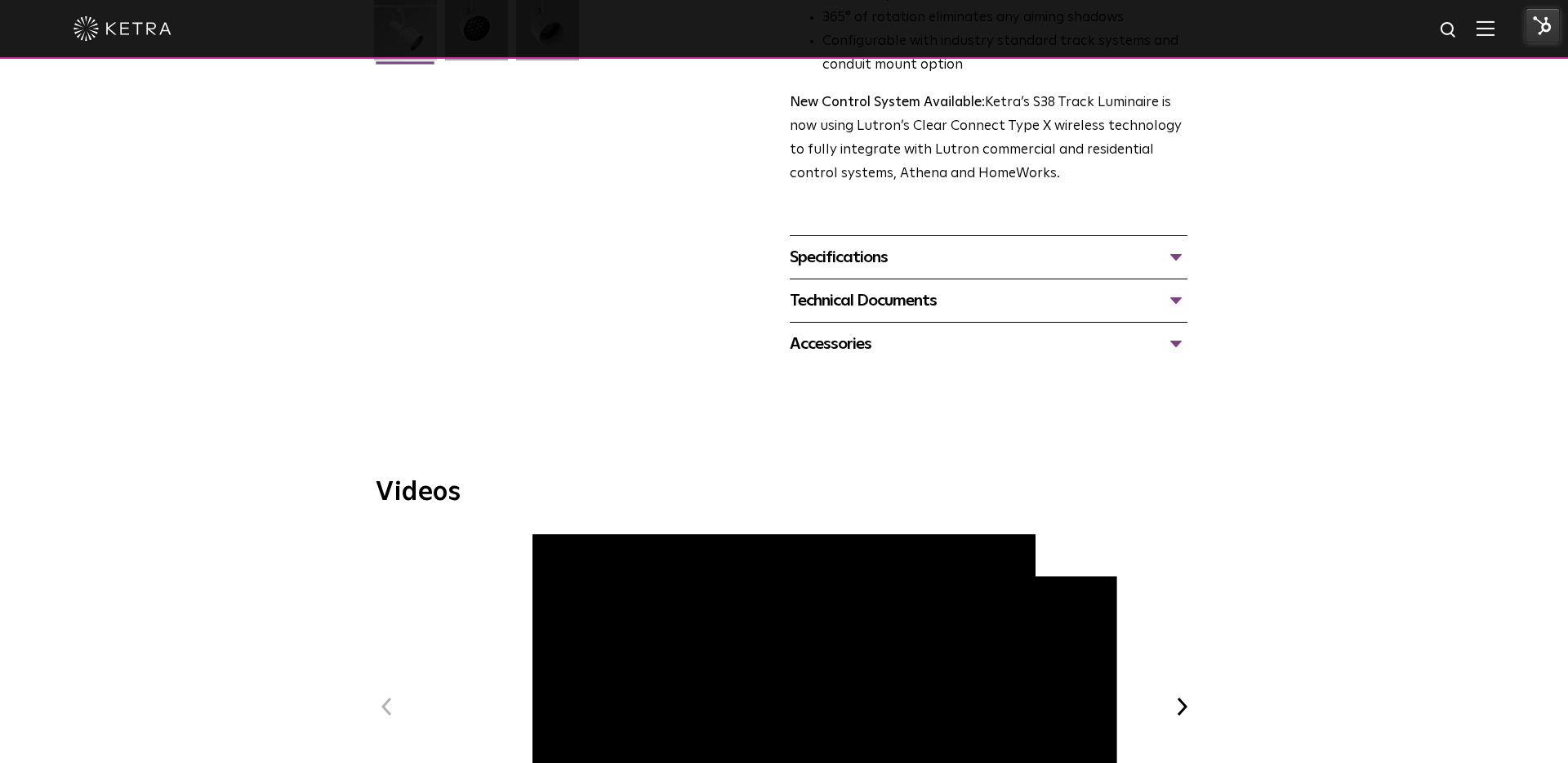
click at [941, 247] on div "Specifications LUMEN OUTPUTS 1100 BEAM ANGLES 10°, 25°, 40°, 60° WATTAGE 12W, 1…" at bounding box center [988, 257] width 398 height 43
click at [863, 245] on div "Specifications" at bounding box center [988, 258] width 398 height 26
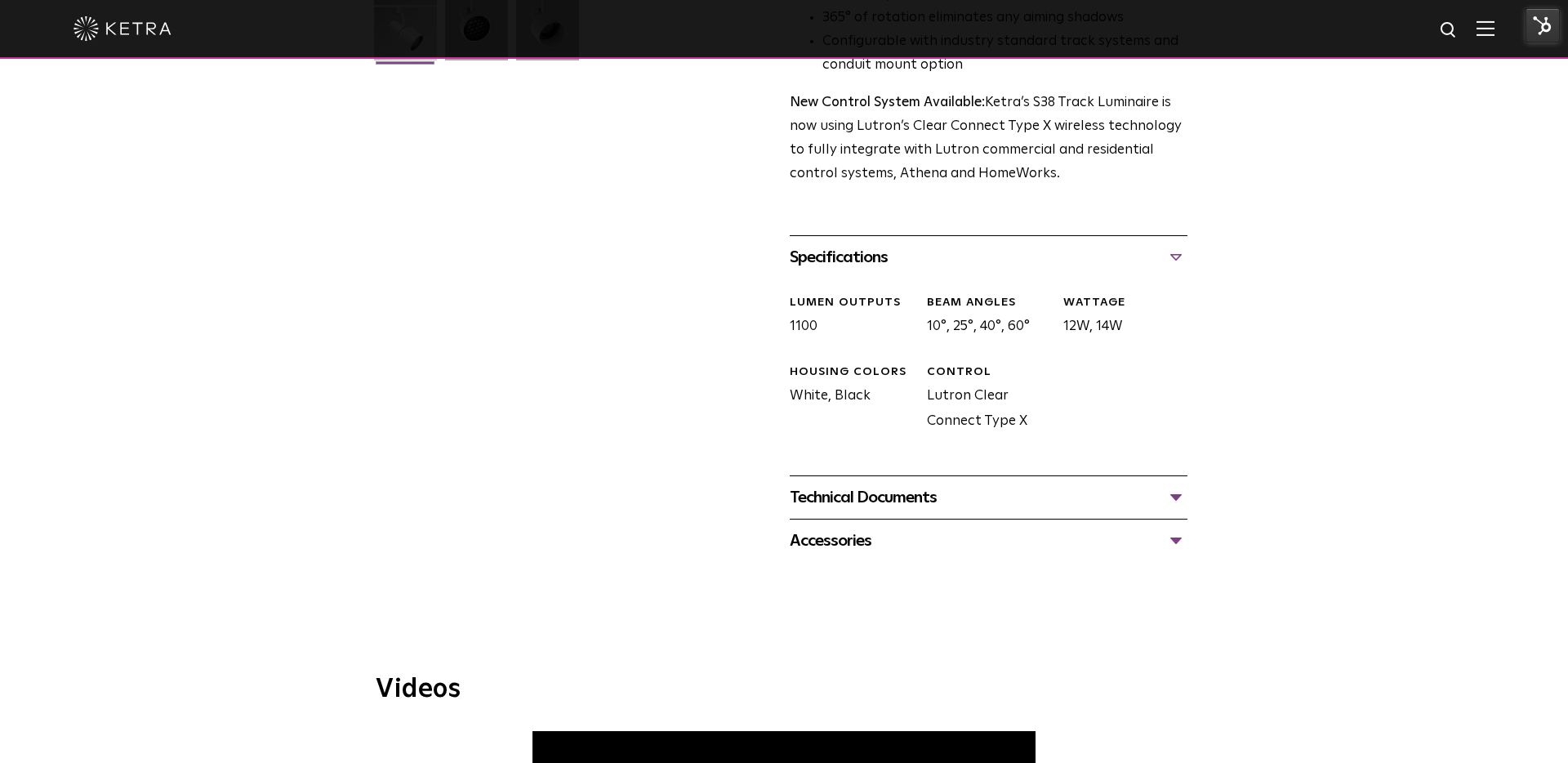
click at [850, 484] on div "Technical Documents" at bounding box center [988, 498] width 398 height 26
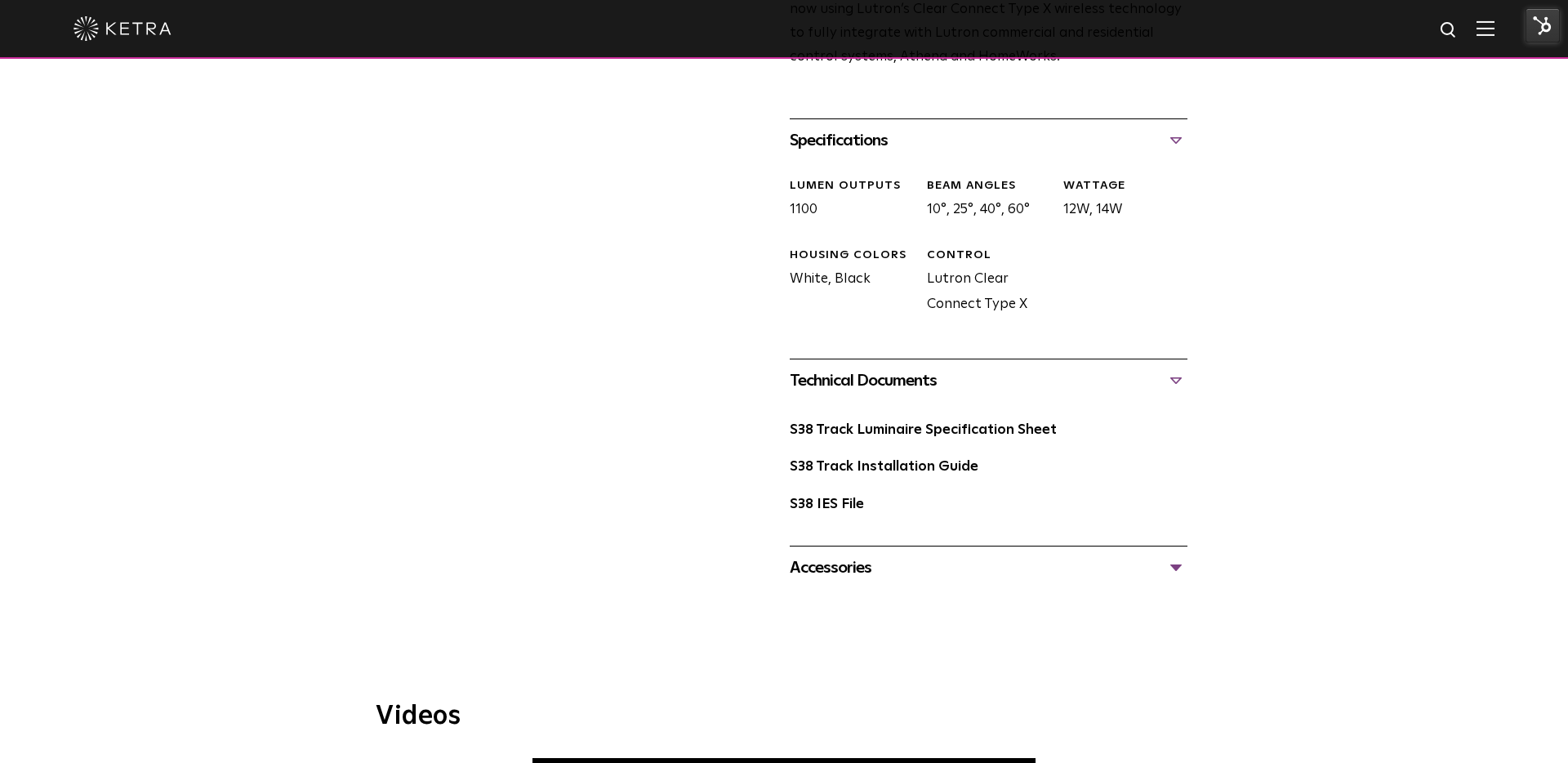
scroll to position [645, 0]
click at [921, 420] on link "S38 Track Luminaire Specification Sheet" at bounding box center [923, 427] width 267 height 14
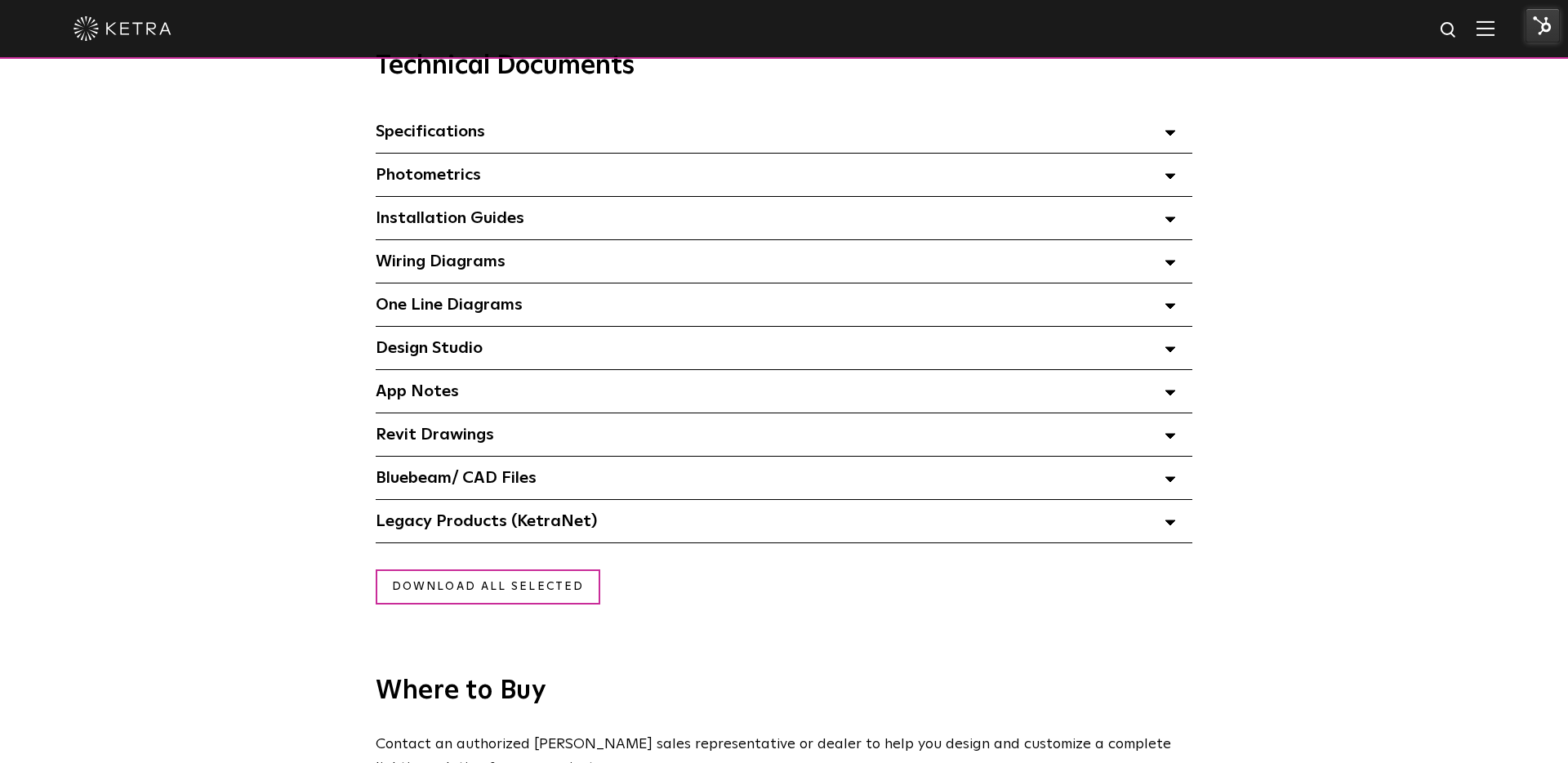
scroll to position [1147, 0]
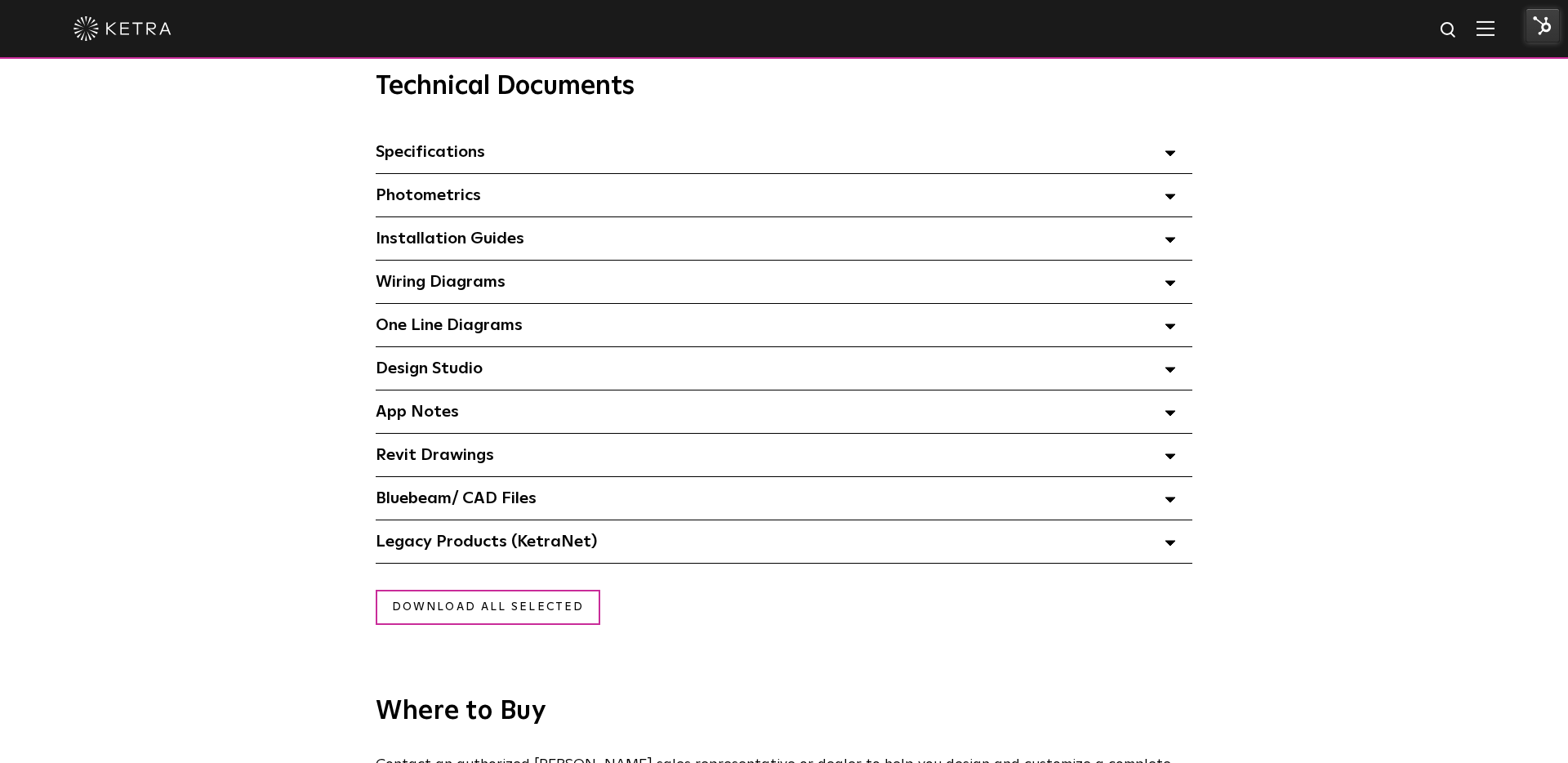
click at [461, 155] on span "Specifications Select checkboxes to use the bulk download option below" at bounding box center [431, 151] width 110 height 16
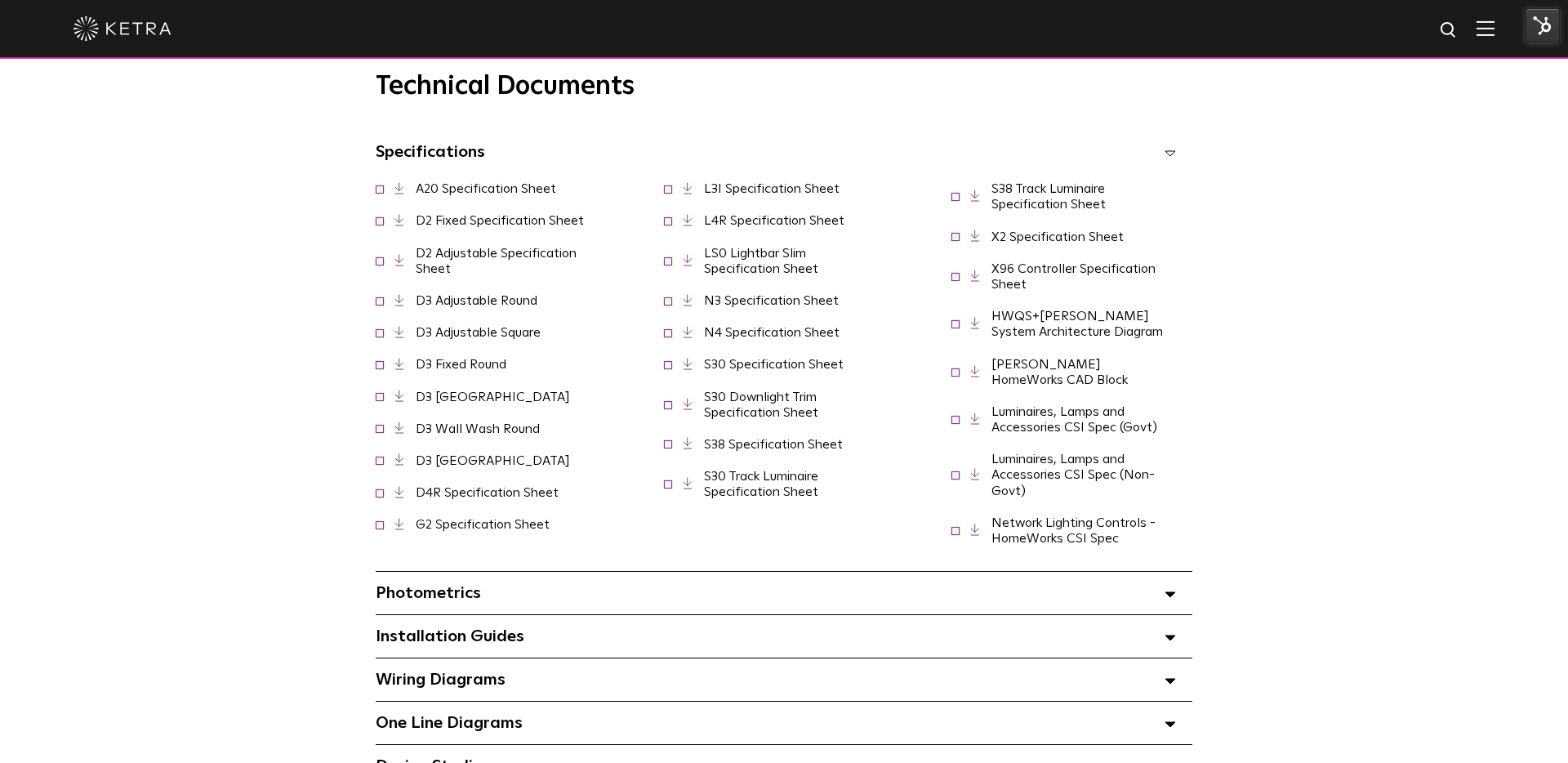
click at [769, 450] on link "S38 Specification Sheet" at bounding box center [773, 444] width 139 height 13
click at [1021, 192] on link "S38 Track Luminaire Specification Sheet" at bounding box center [1048, 196] width 114 height 28
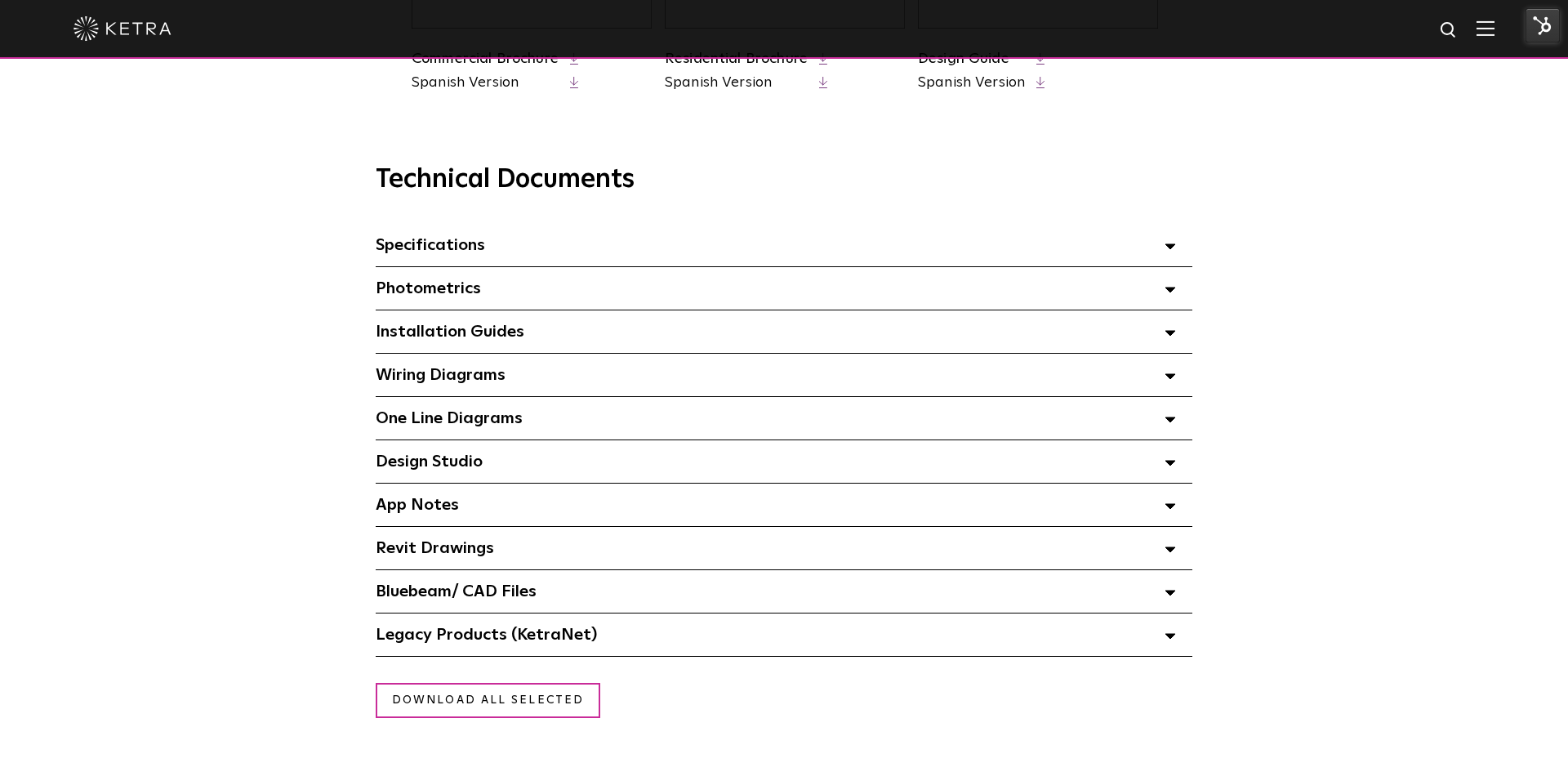
scroll to position [1046, 0]
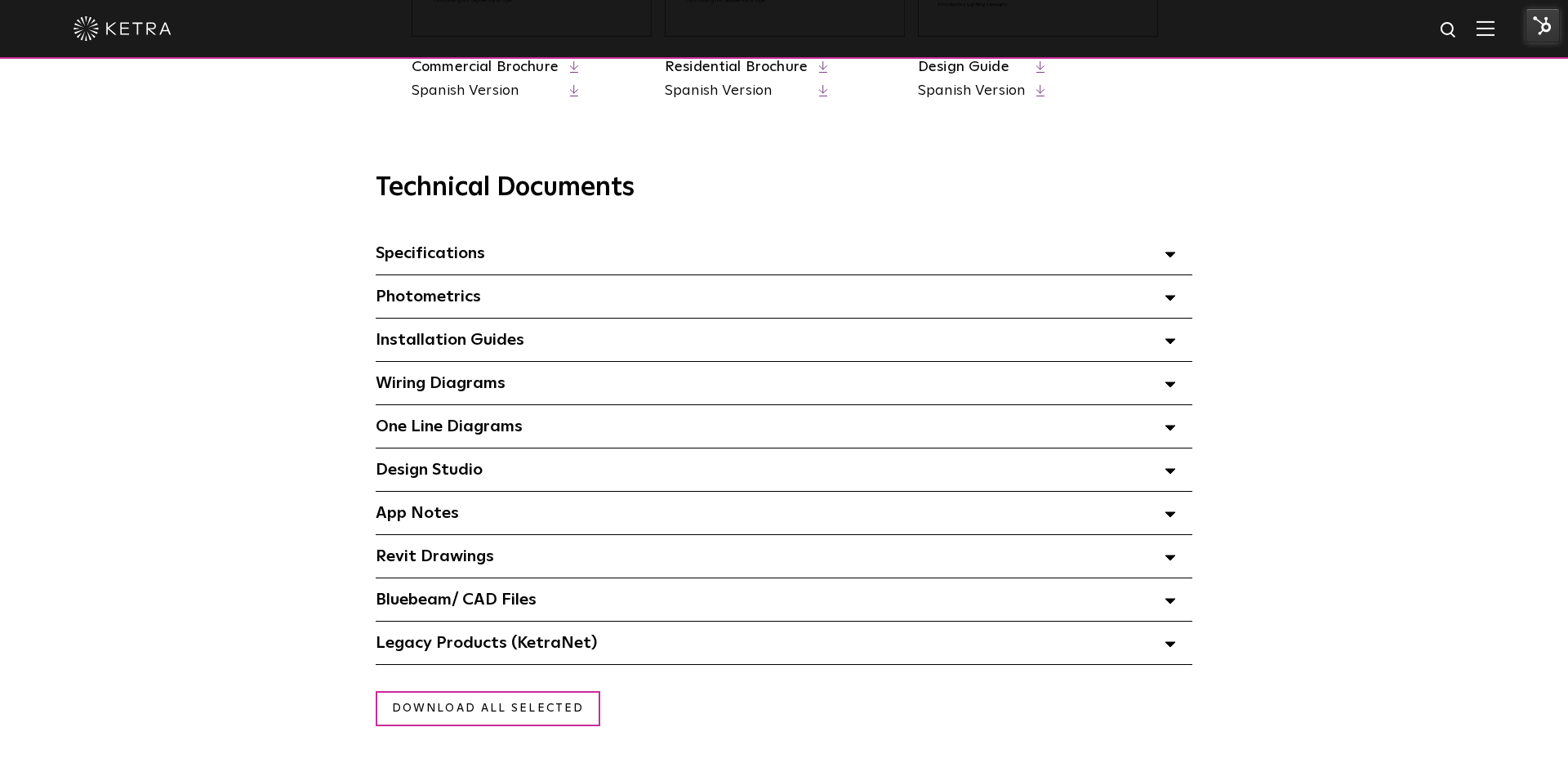
click at [473, 255] on span "Specifications Select checkboxes to use the bulk download option below" at bounding box center [431, 252] width 110 height 16
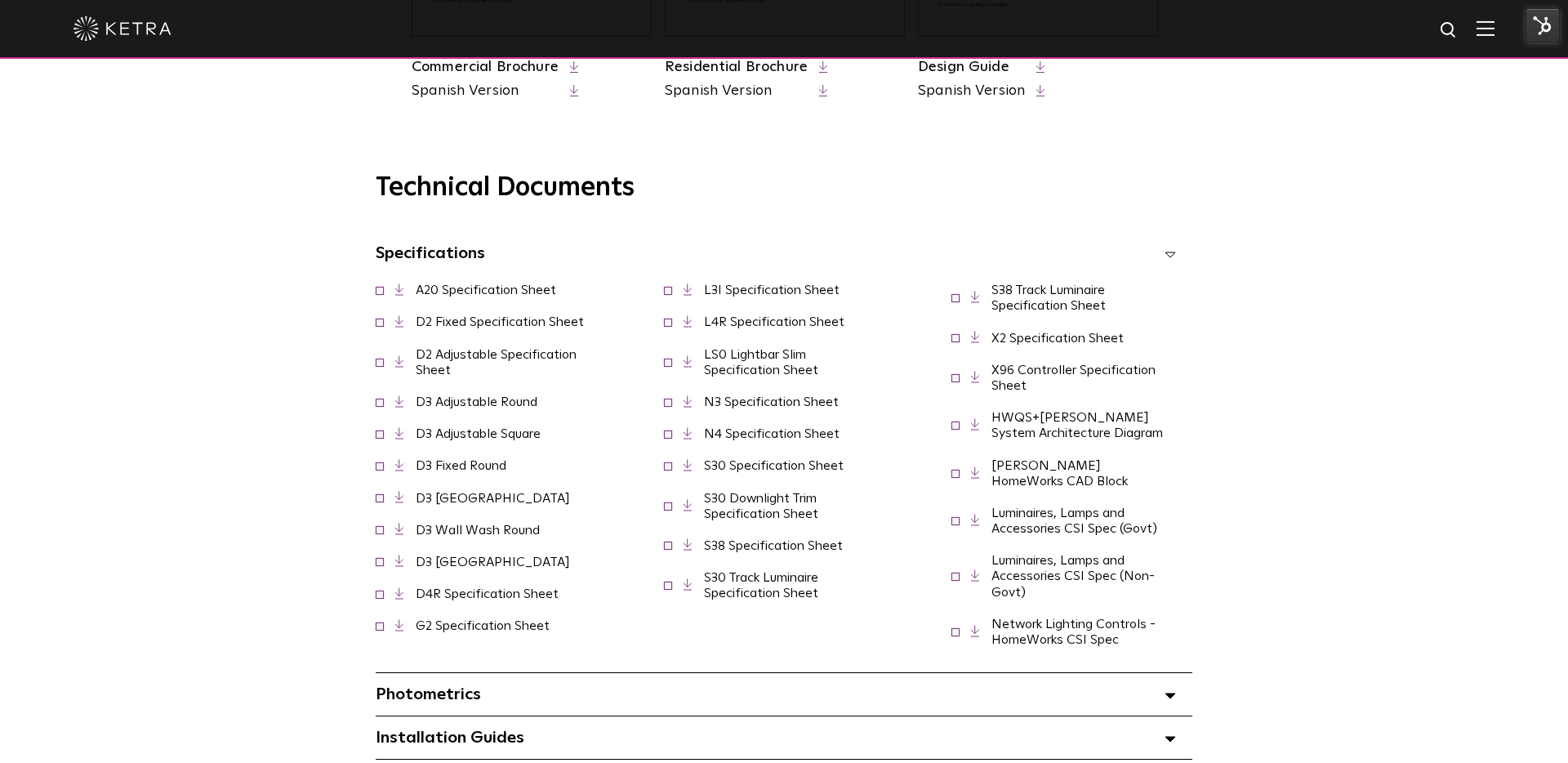
click at [468, 290] on link "A20 Specification Sheet" at bounding box center [486, 290] width 141 height 13
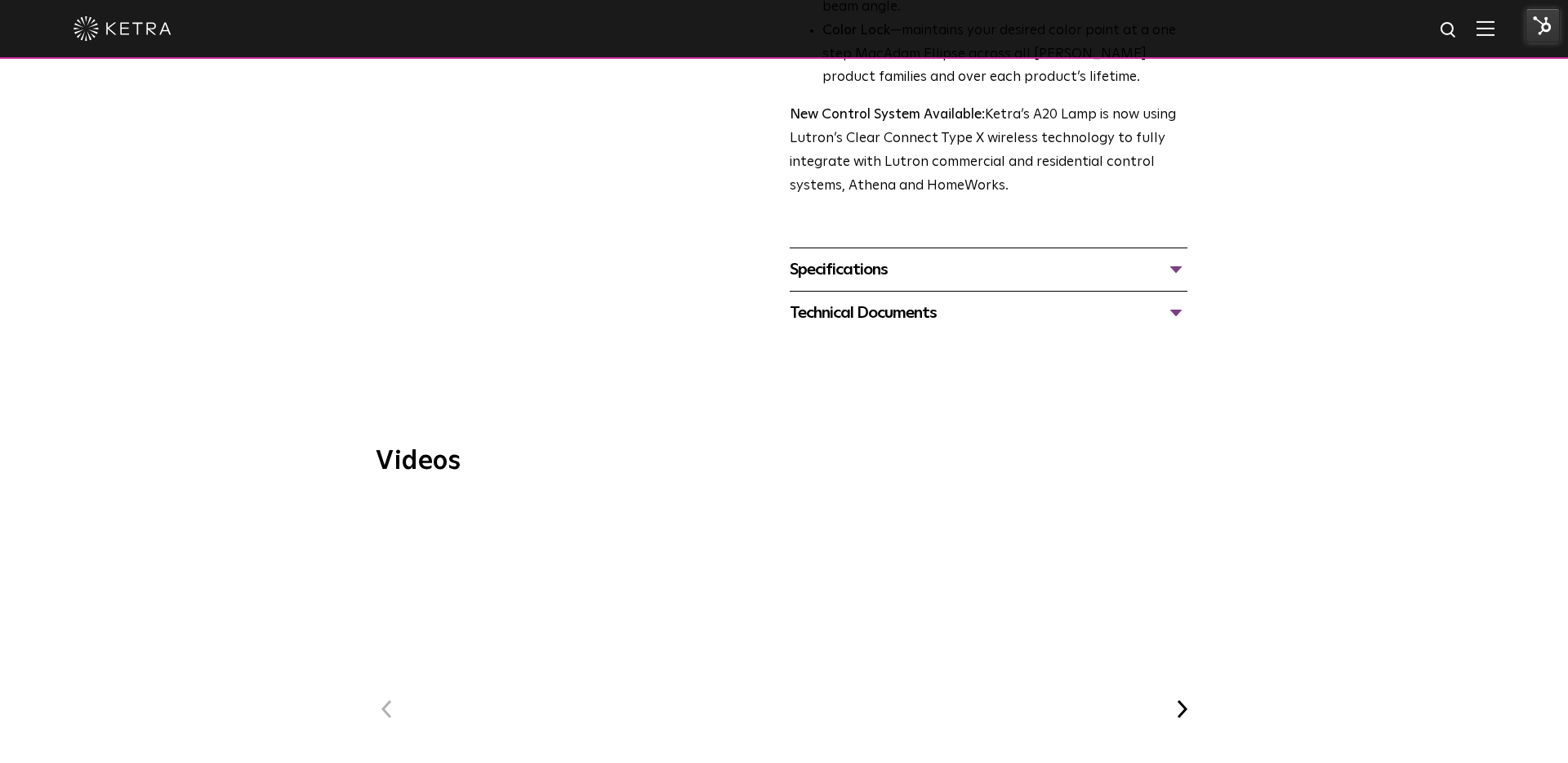
scroll to position [654, 0]
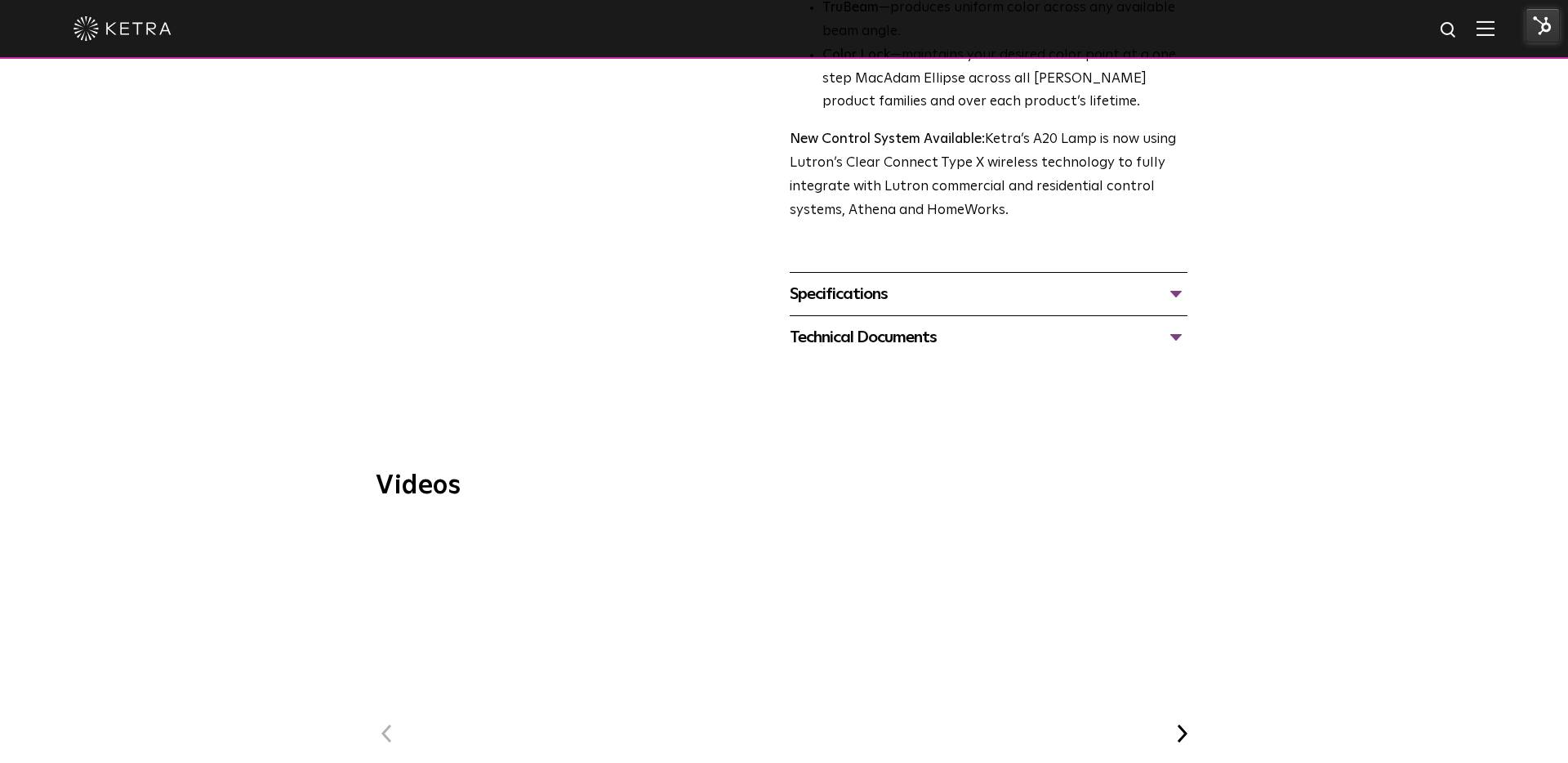
click at [880, 280] on div "Specifications" at bounding box center [988, 294] width 398 height 26
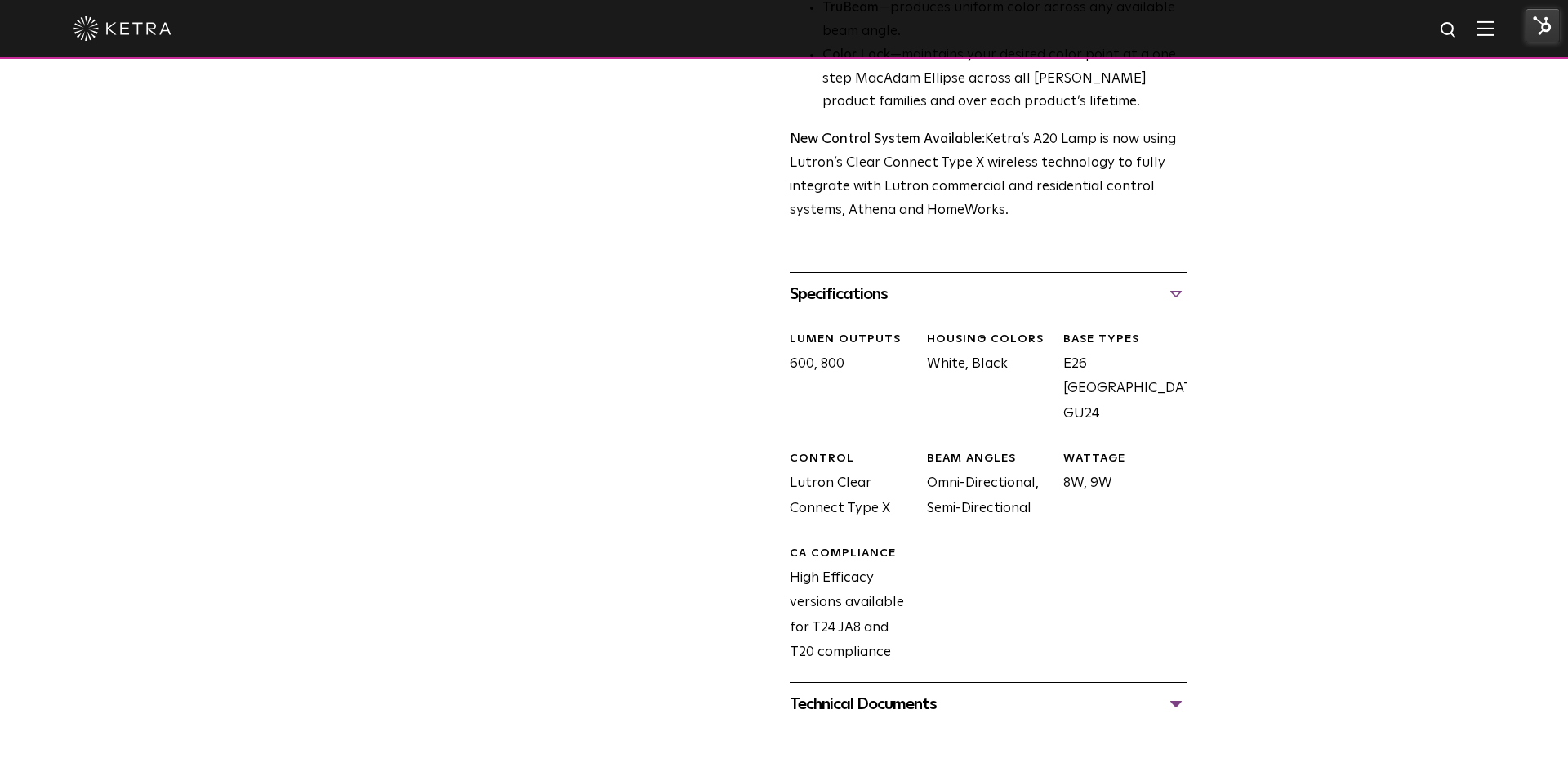
click at [908, 690] on div "Technical Documents" at bounding box center [988, 704] width 398 height 26
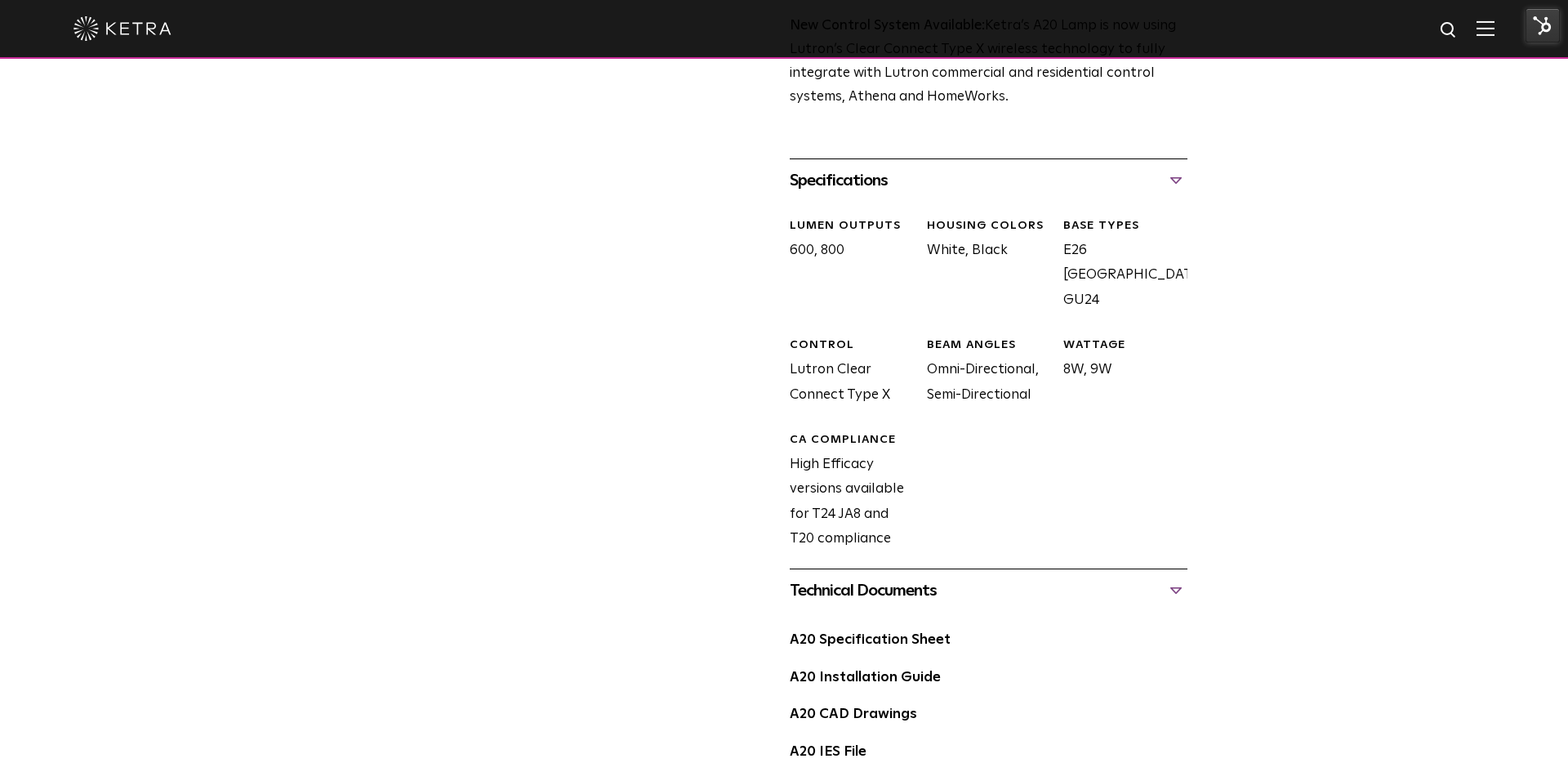
scroll to position [760, 0]
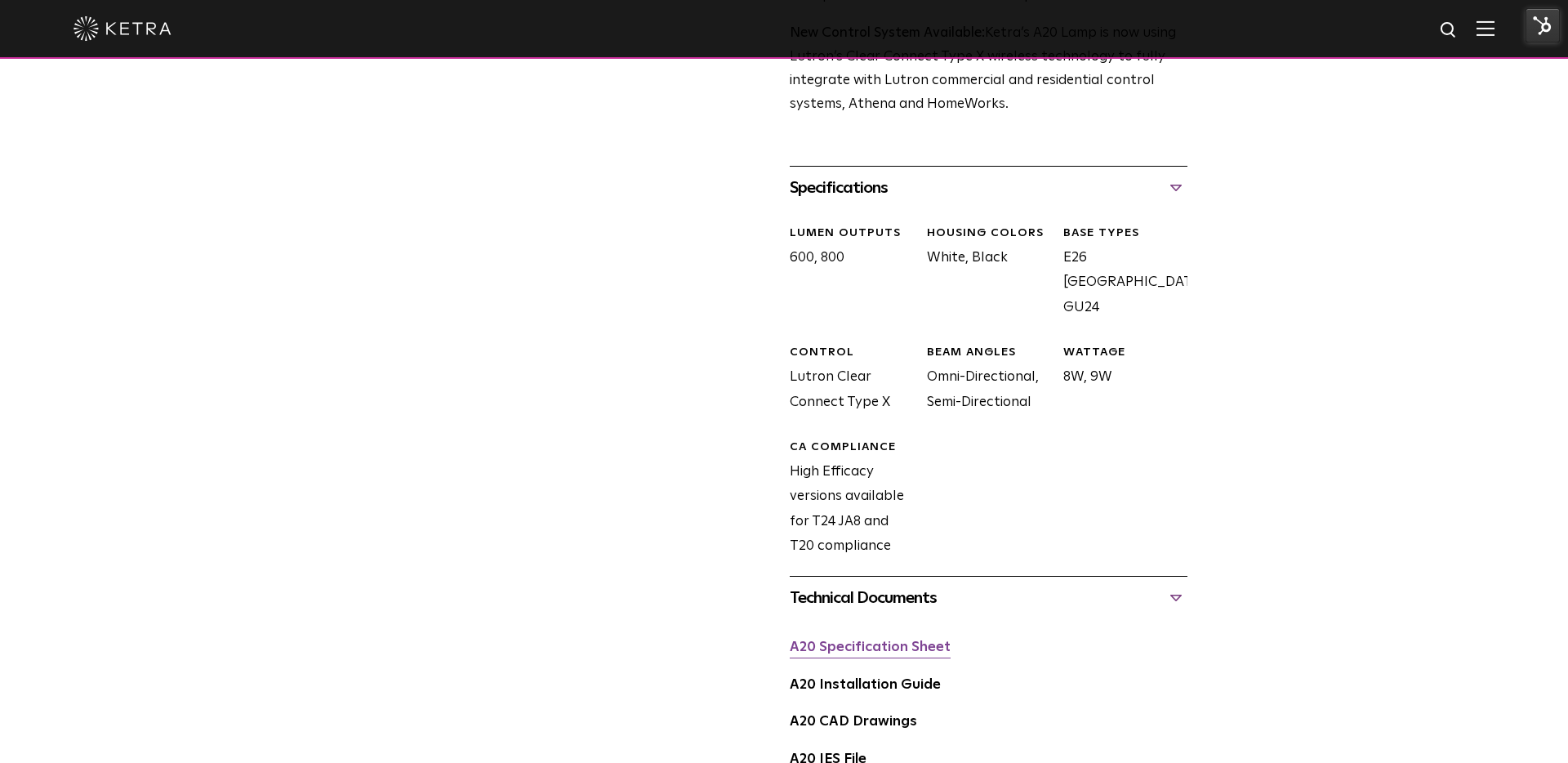
click at [902, 640] on link "A20 Specification Sheet" at bounding box center [870, 647] width 161 height 14
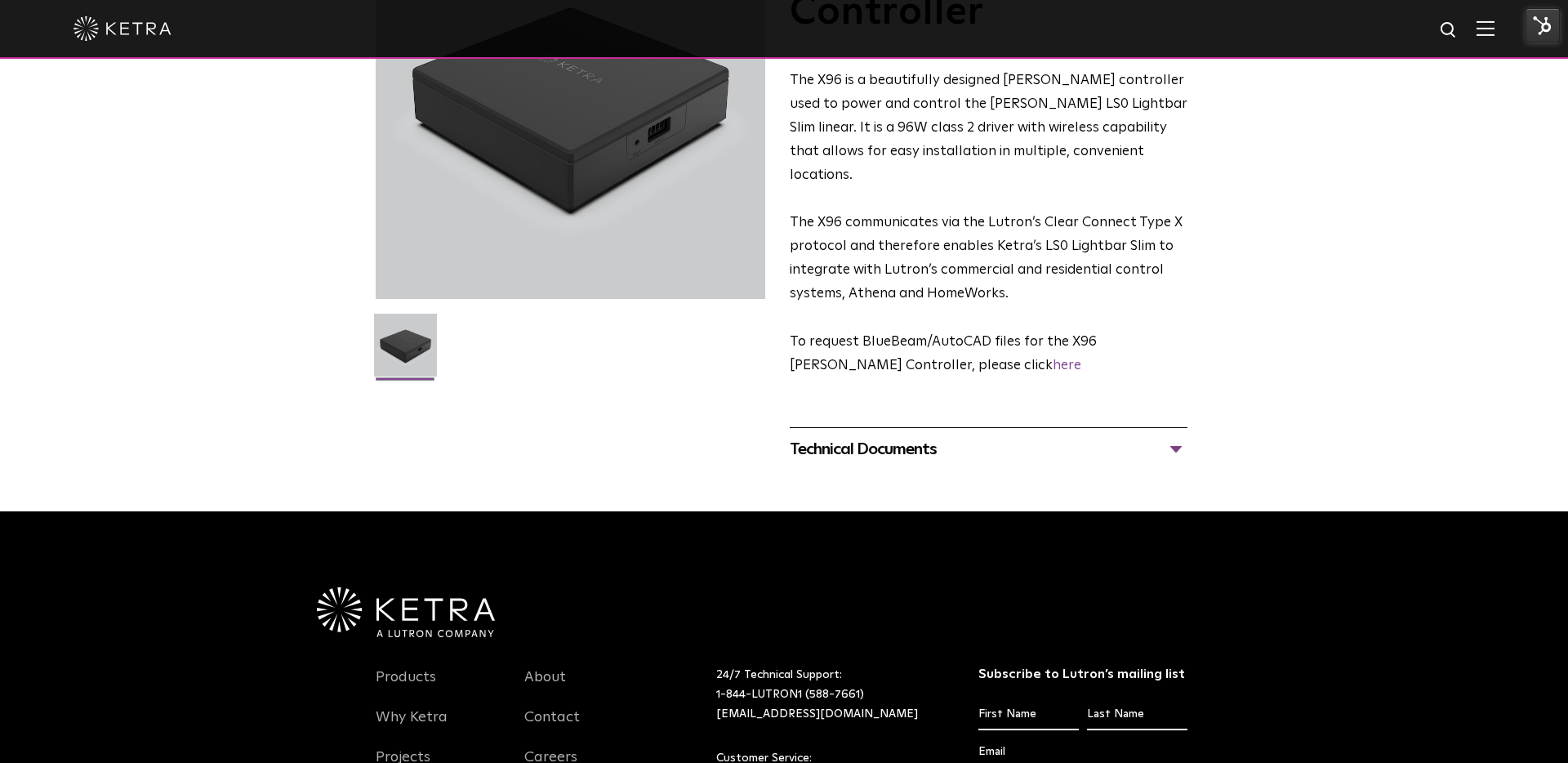
scroll to position [236, 0]
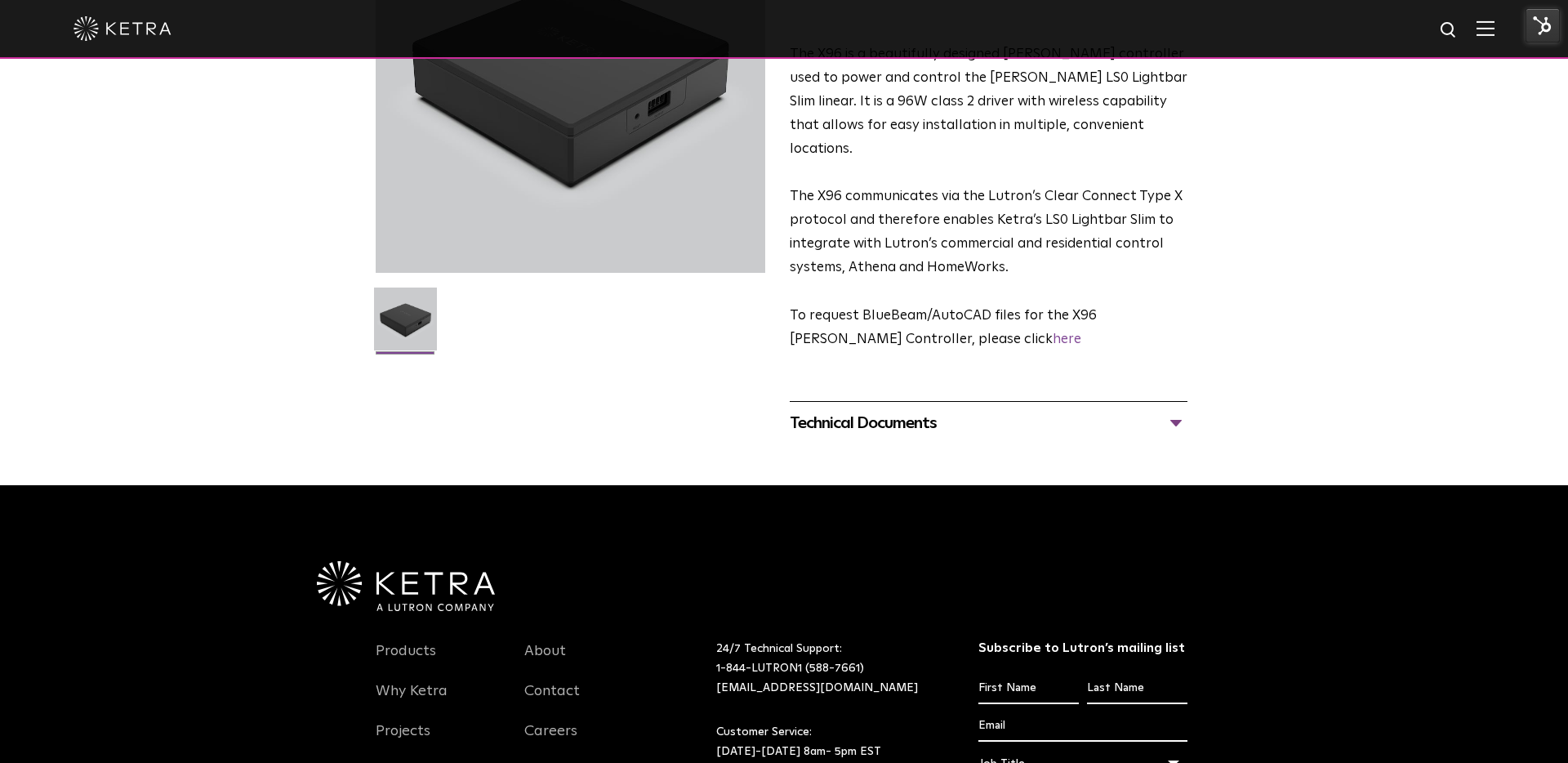
click at [968, 410] on div "Technical Documents" at bounding box center [988, 423] width 398 height 26
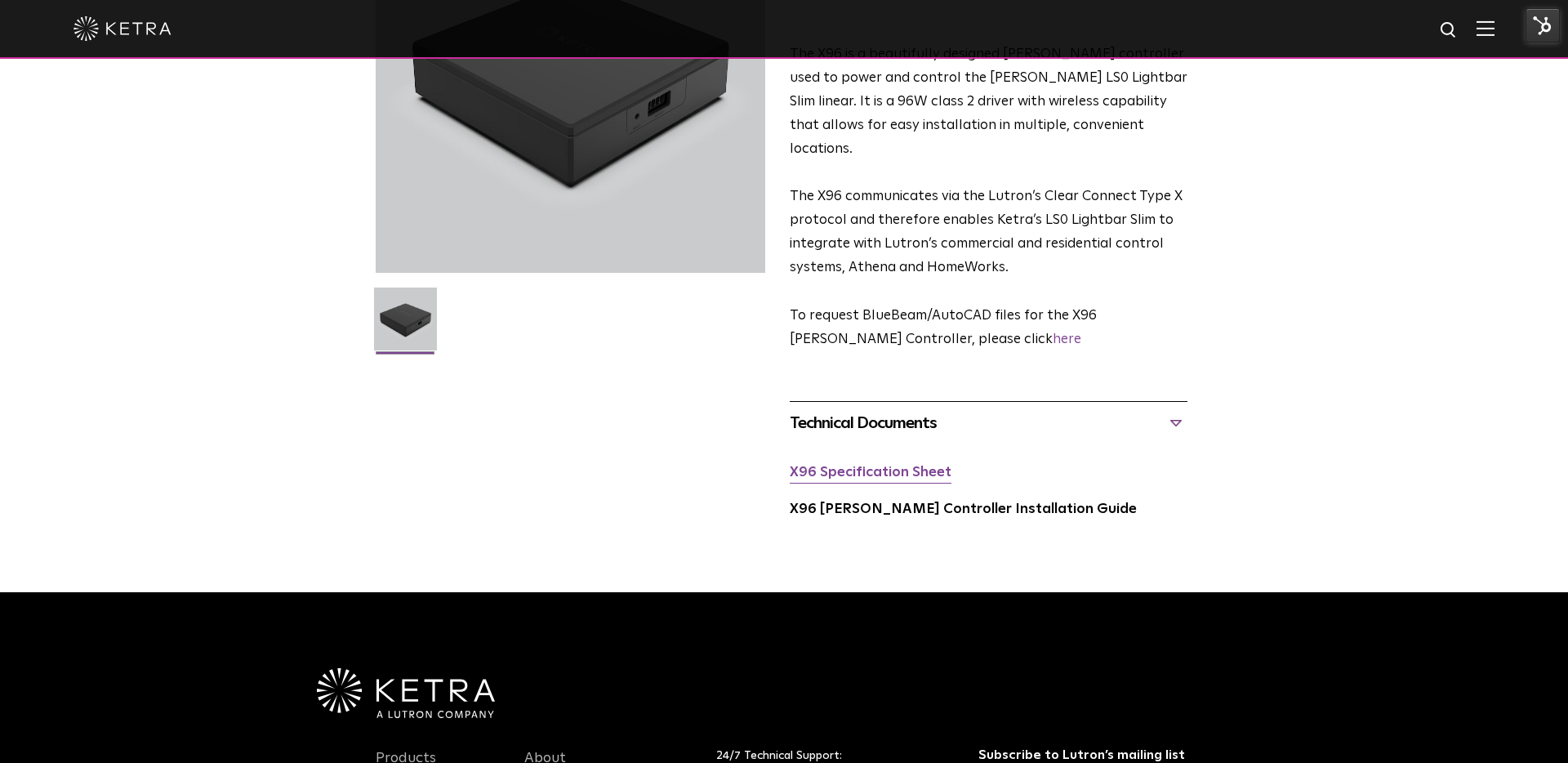
click at [926, 466] on link "X96 Specification Sheet" at bounding box center [870, 472] width 162 height 14
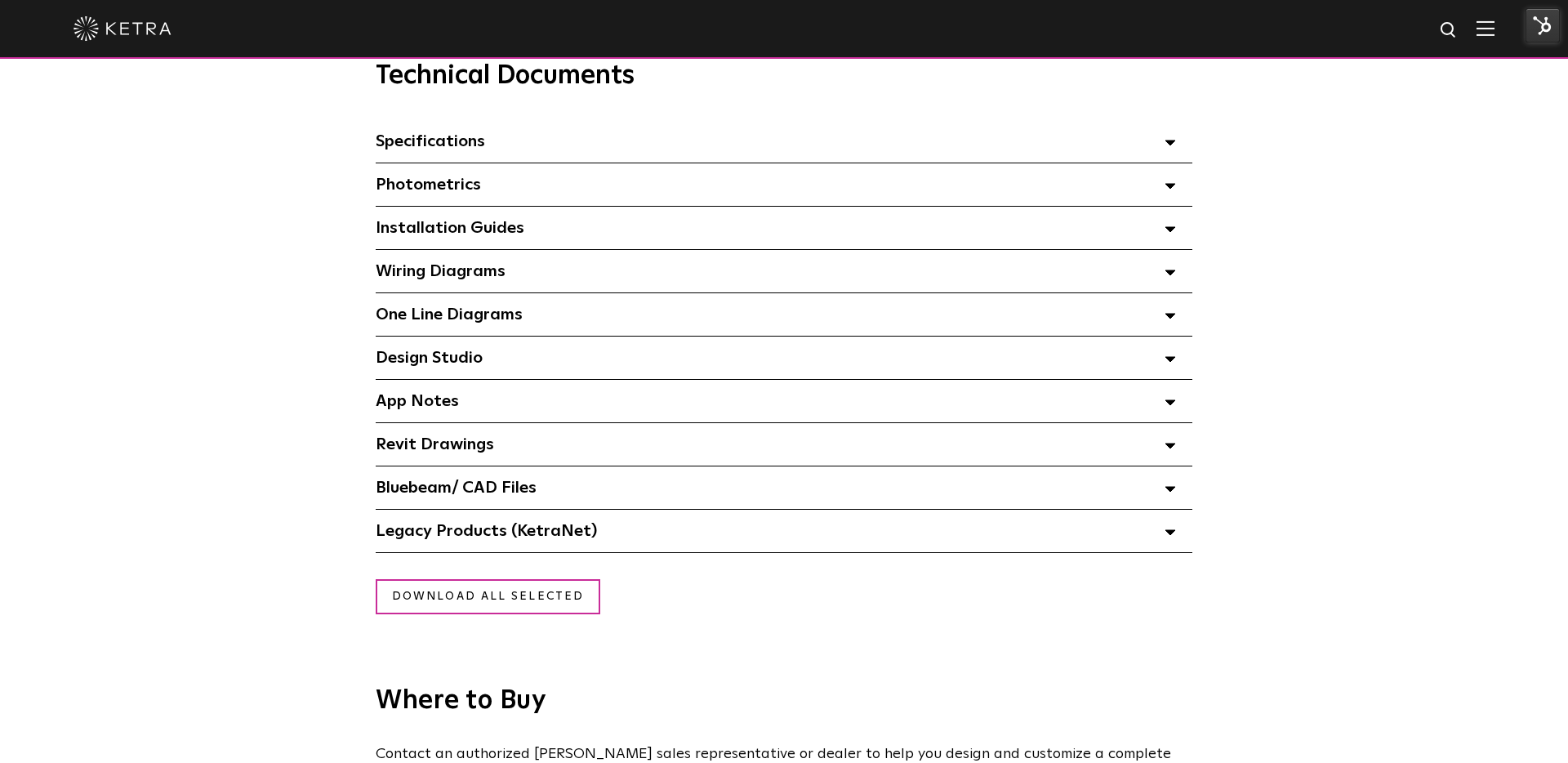
scroll to position [1156, 0]
click at [419, 146] on span "Specifications Select checkboxes to use the bulk download option below" at bounding box center [431, 143] width 110 height 16
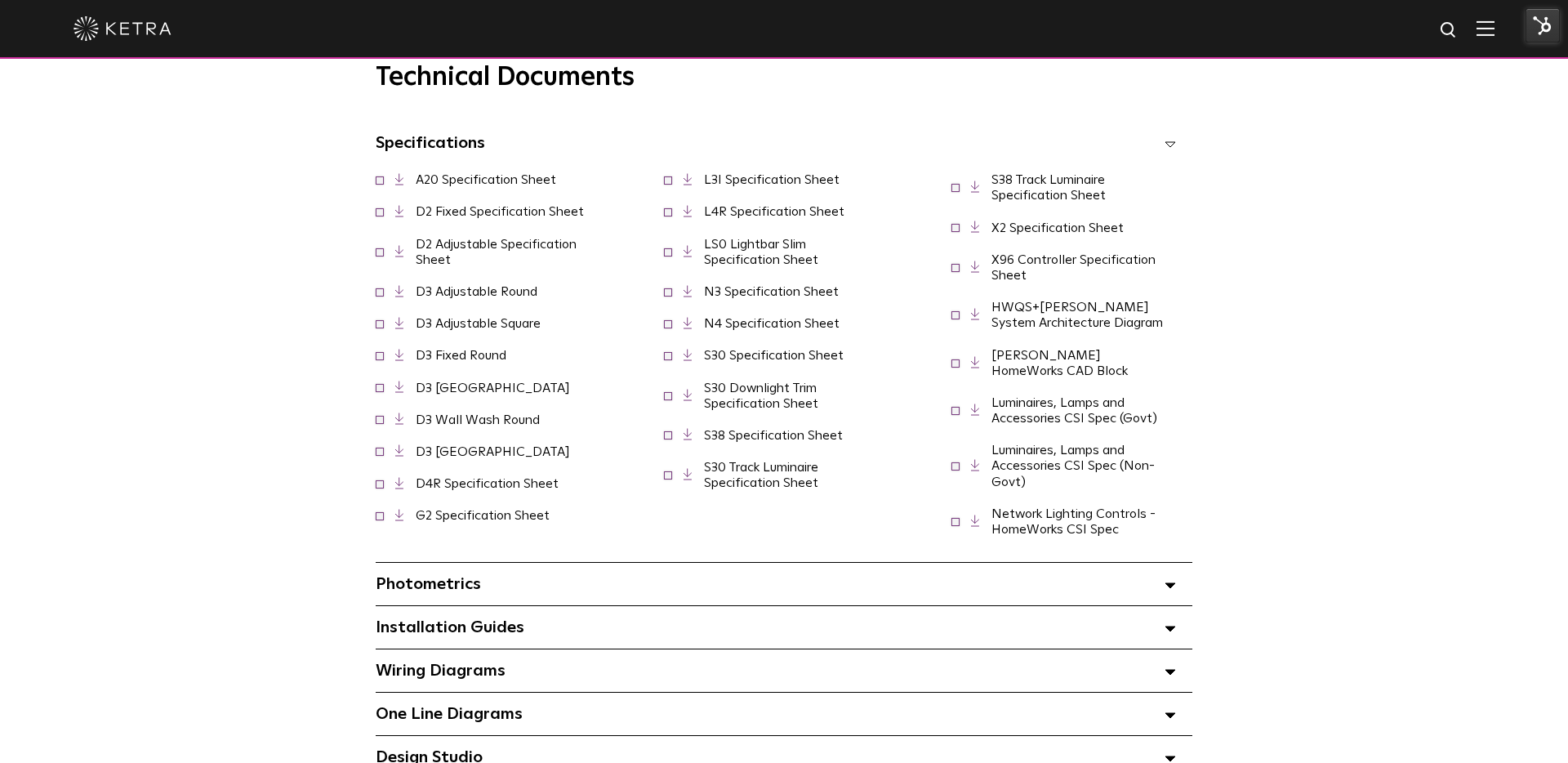
click at [1040, 265] on link "X96 Controller Specification Sheet" at bounding box center [1074, 267] width 164 height 28
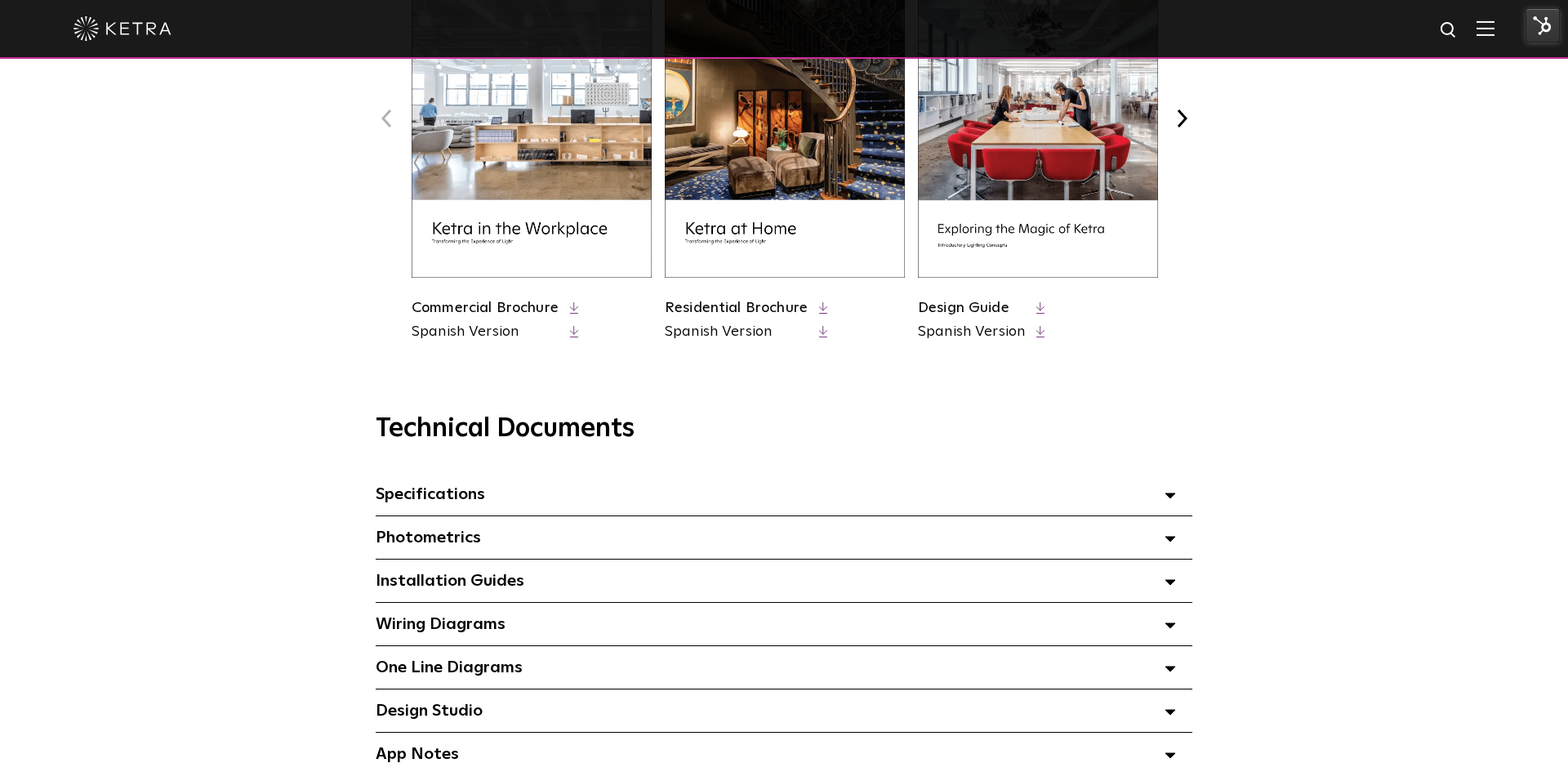
scroll to position [861, 0]
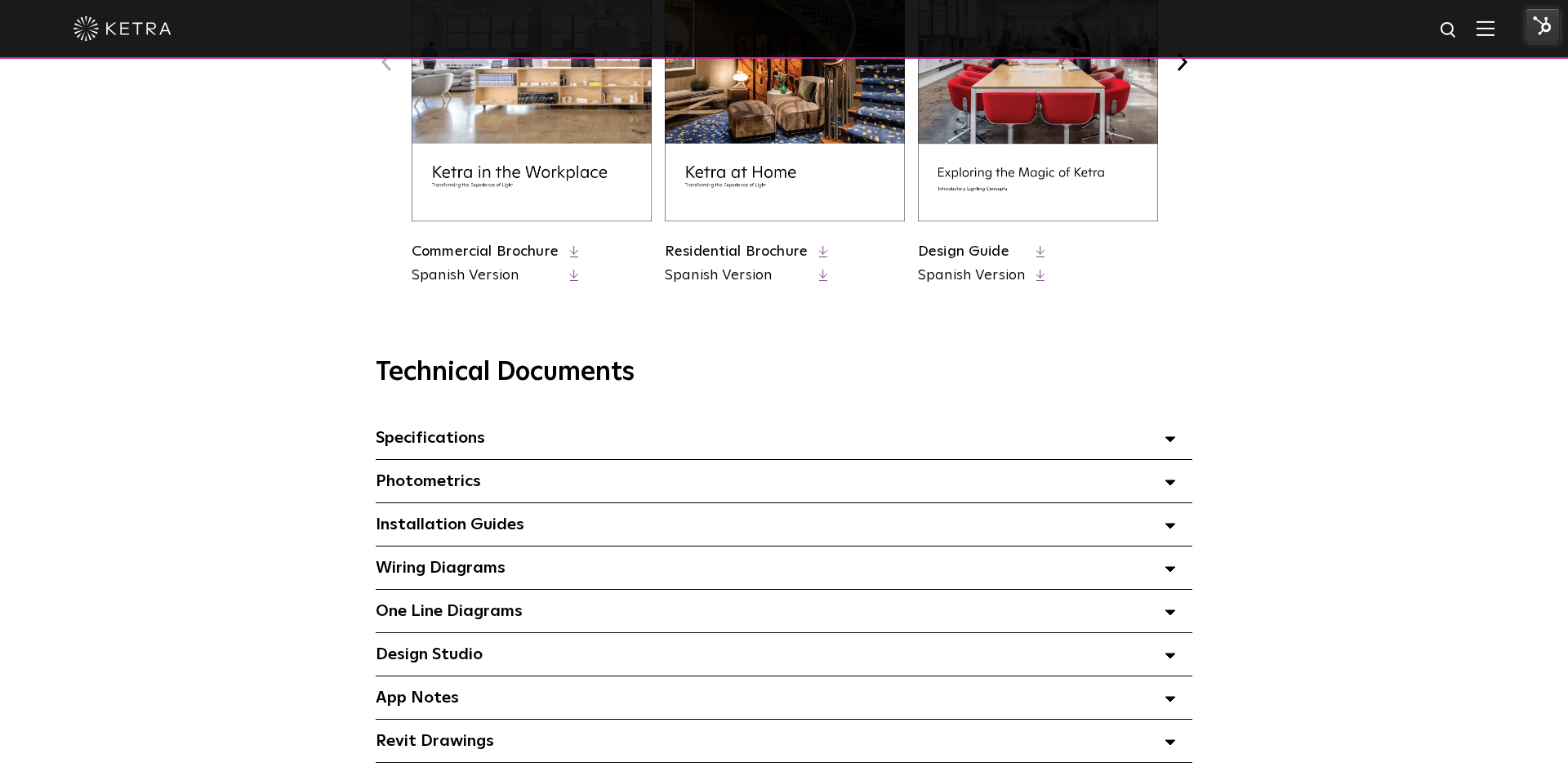
click at [640, 438] on div "Specifications Select checkboxes to use the bulk download option below" at bounding box center [784, 437] width 817 height 42
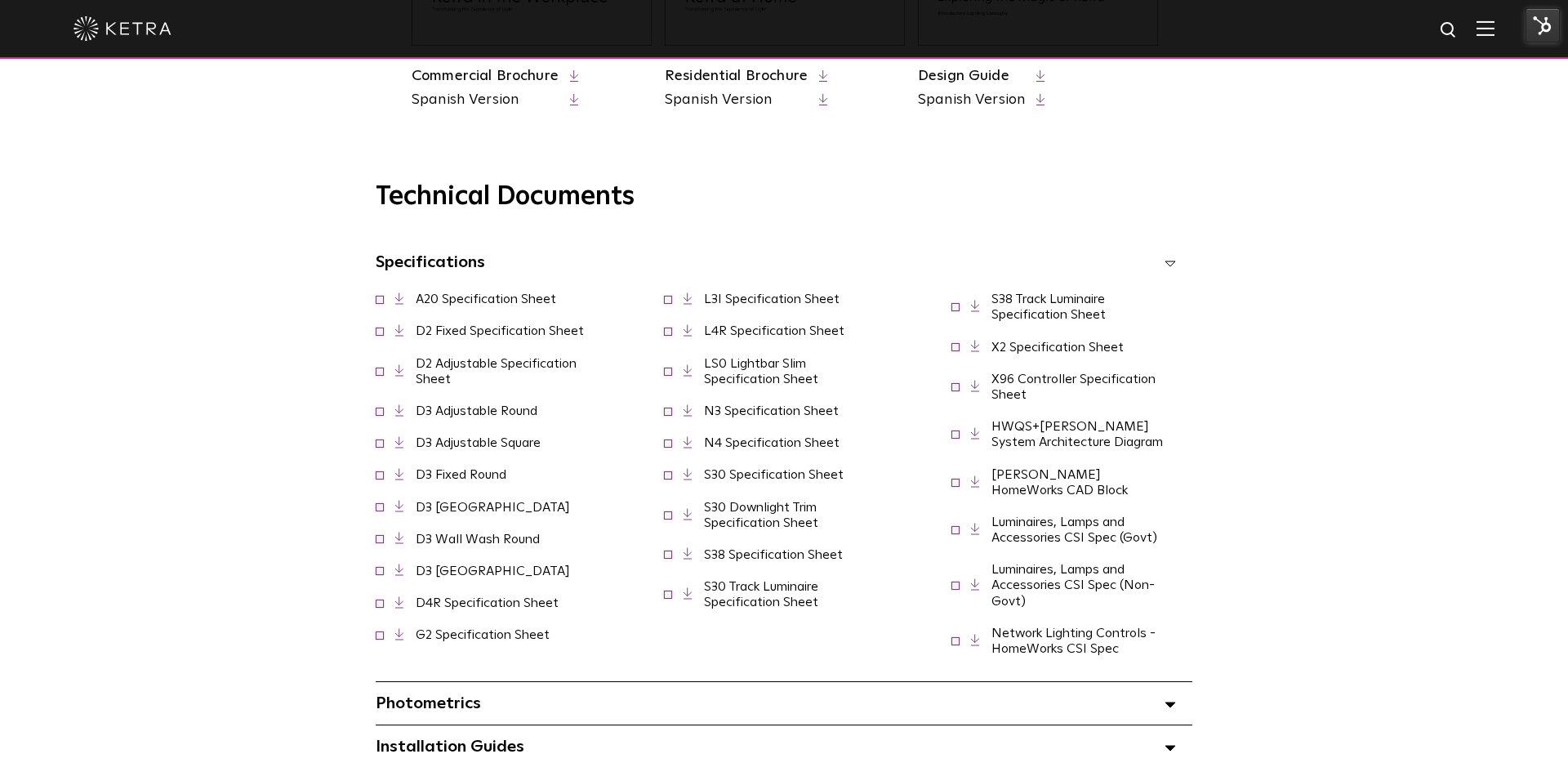
scroll to position [1059, 0]
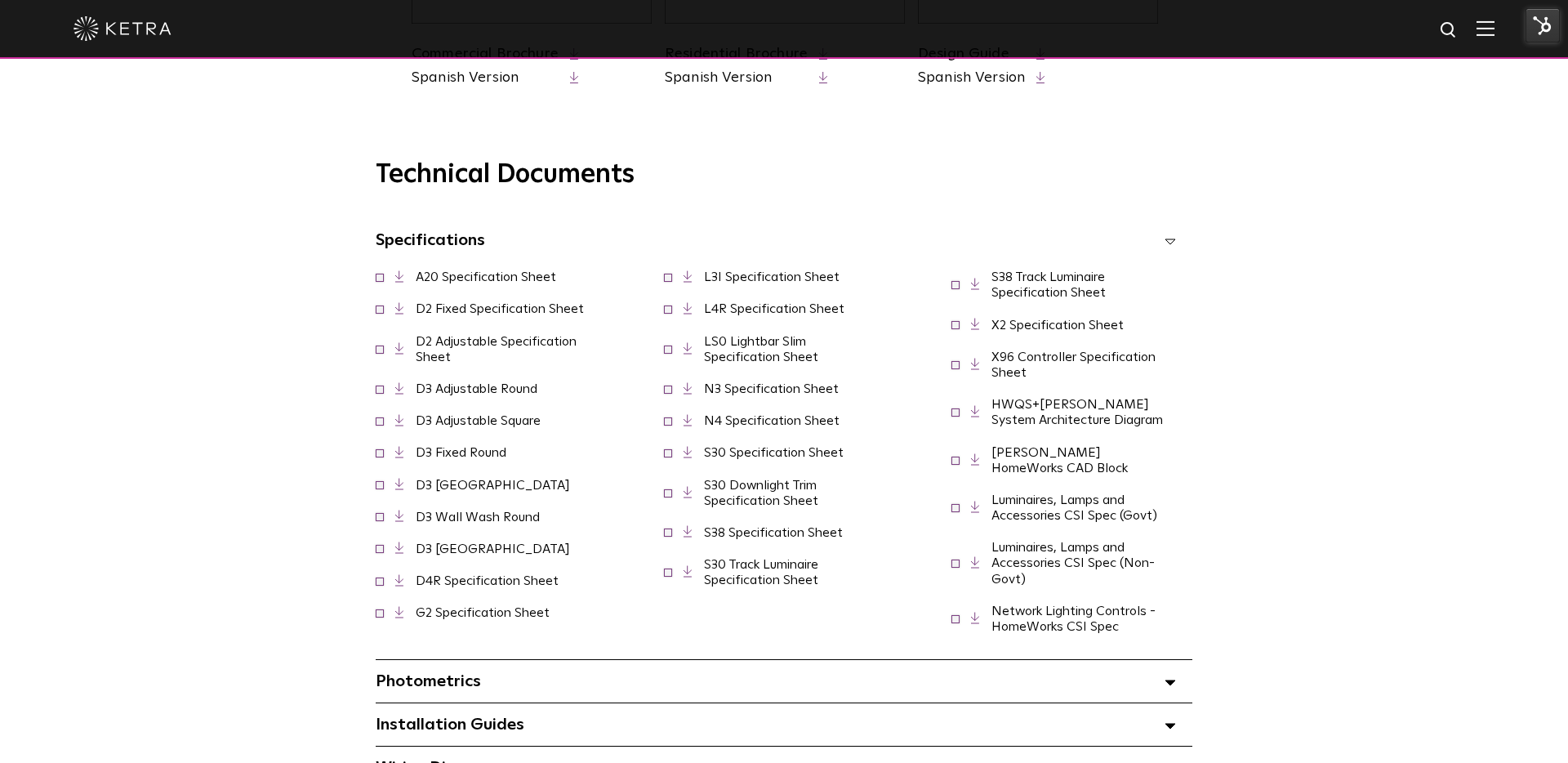
click at [751, 459] on link "S30 Specification Sheet" at bounding box center [774, 452] width 140 height 13
click at [760, 507] on link "S30 Downlight Trim Specification Sheet" at bounding box center [760, 493] width 114 height 28
